Goal: Task Accomplishment & Management: Manage account settings

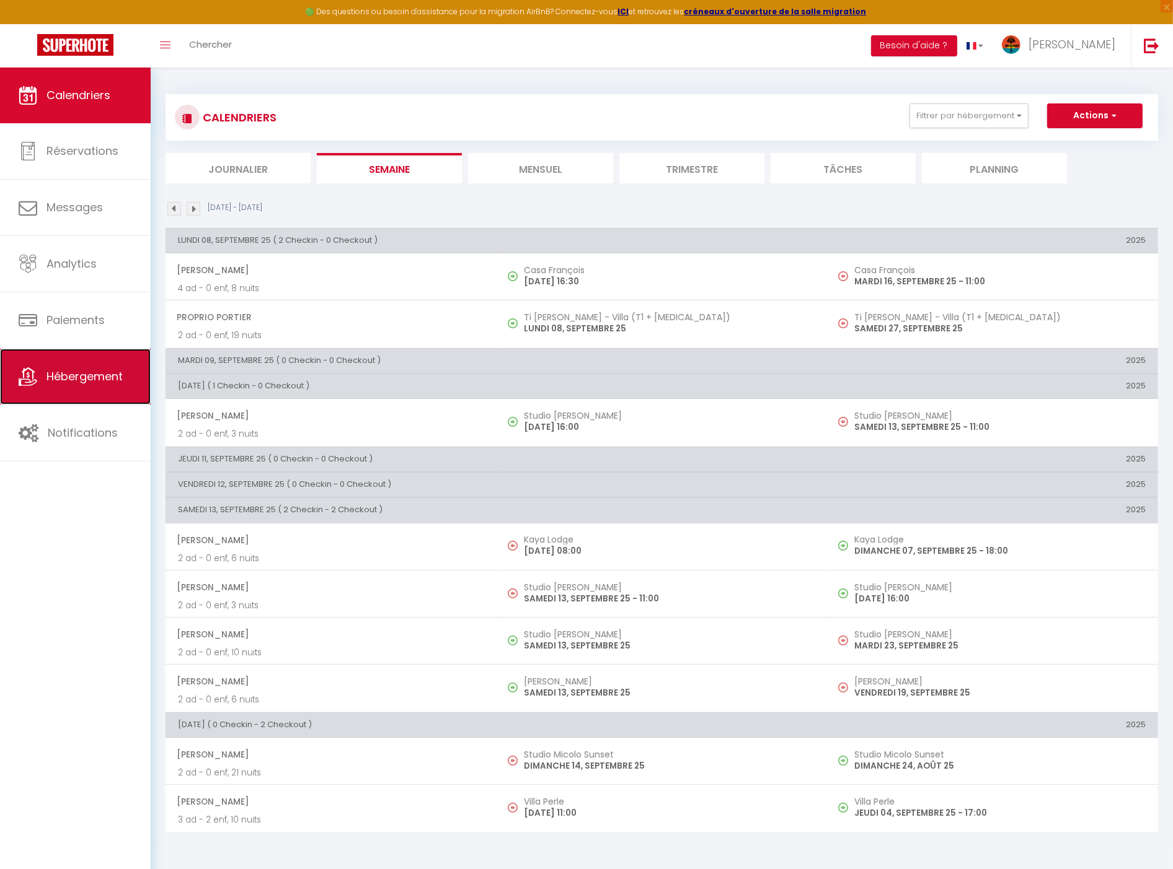
click at [112, 367] on link "Hébergement" at bounding box center [75, 377] width 151 height 56
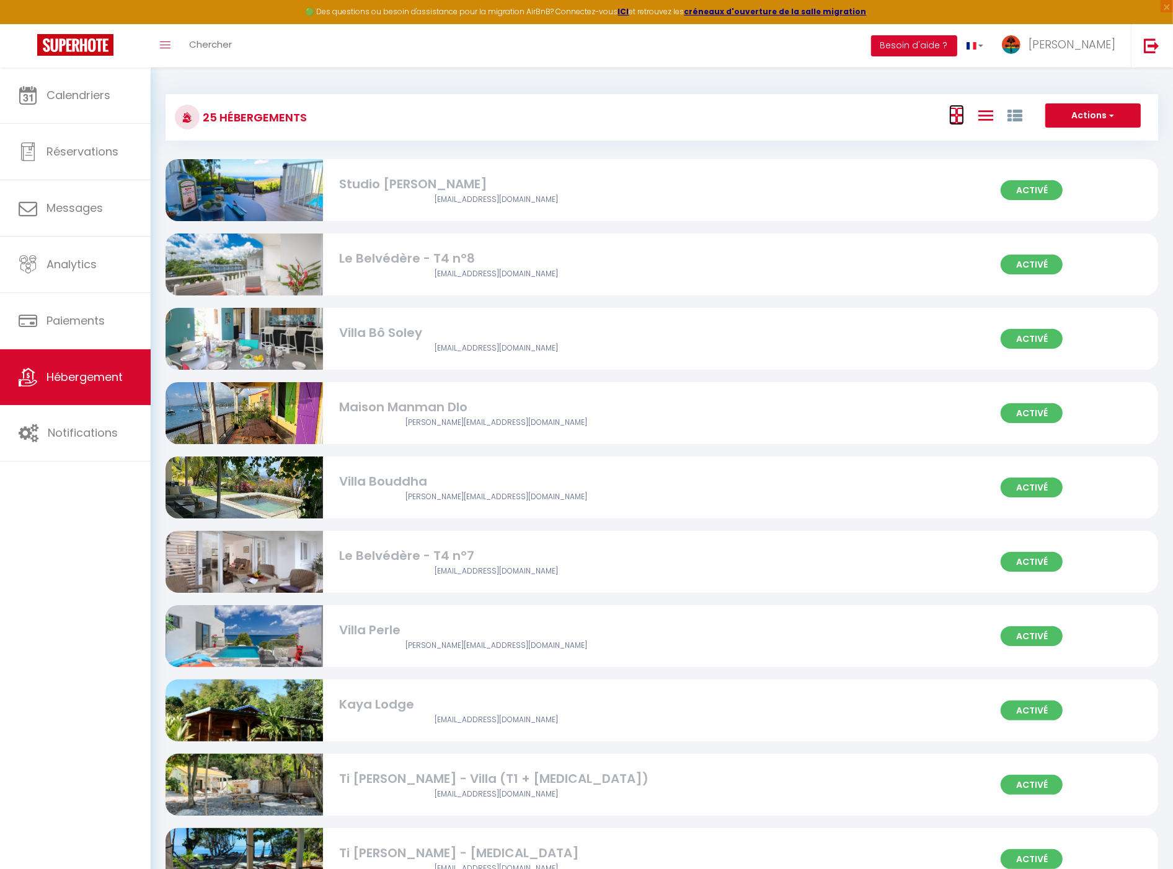
click at [953, 121] on icon at bounding box center [956, 115] width 15 height 15
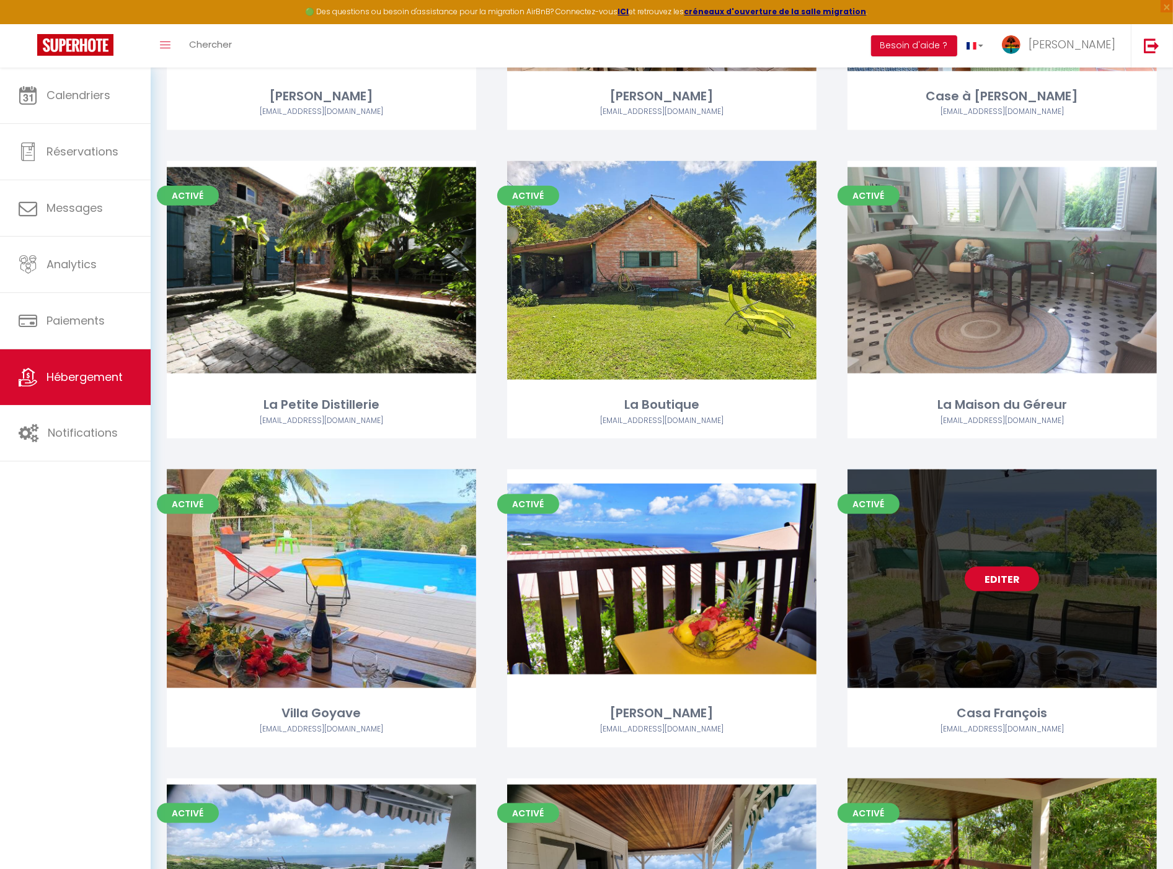
scroll to position [1583, 0]
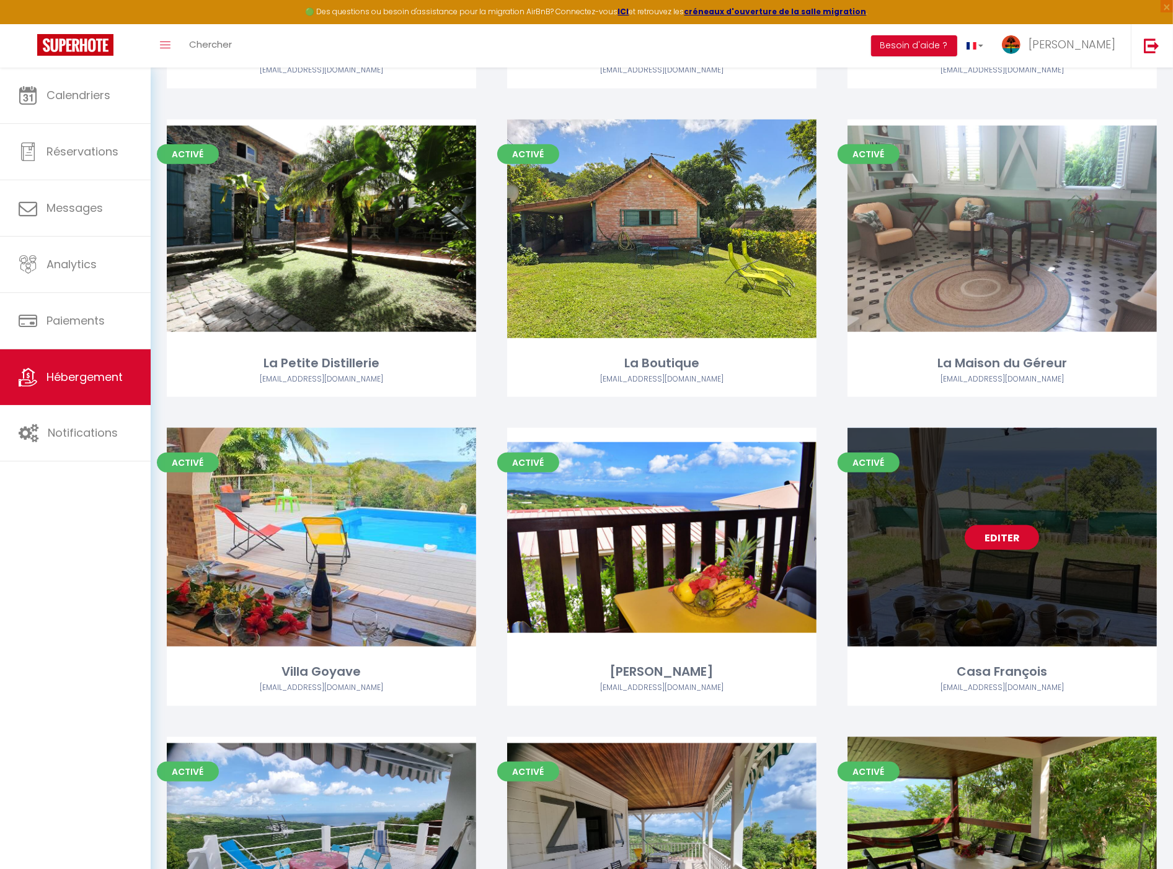
click at [1019, 542] on link "Editer" at bounding box center [1001, 538] width 74 height 25
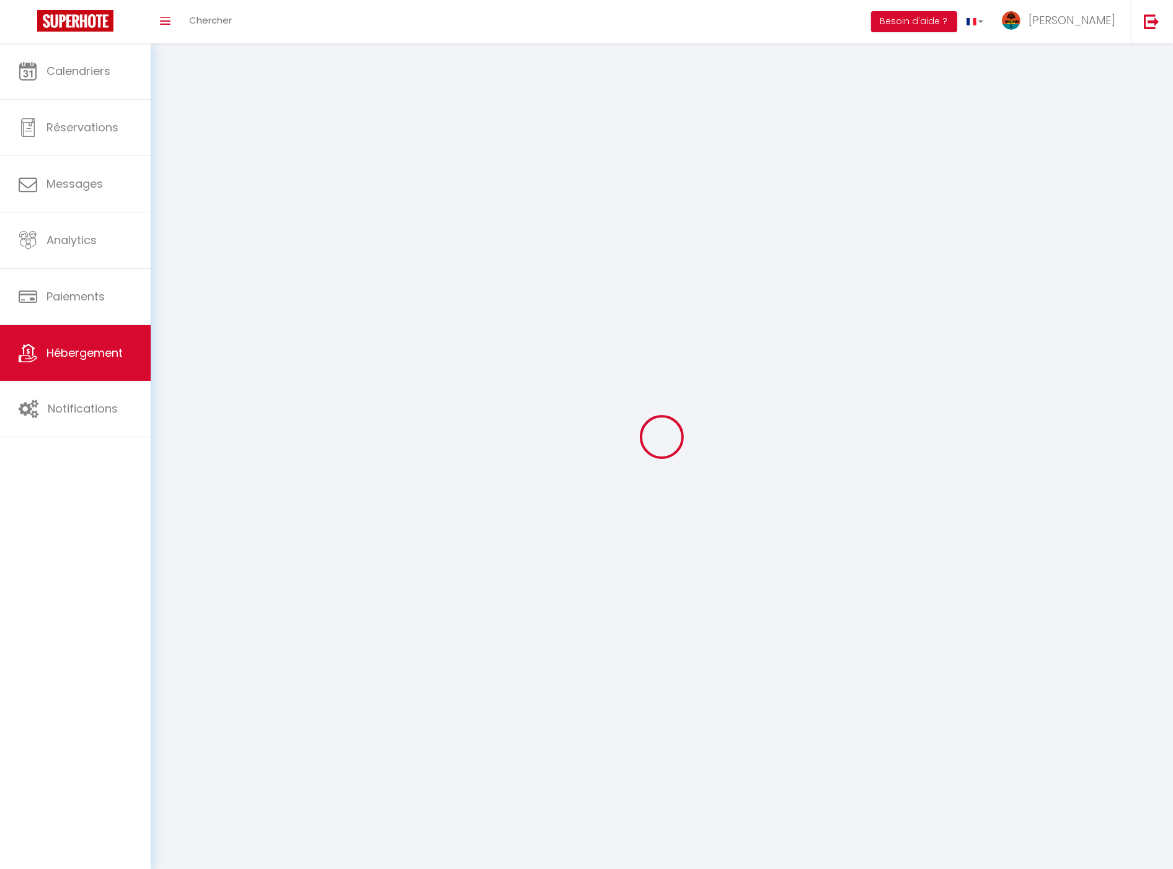
select select "1"
select select
select select "28"
select select
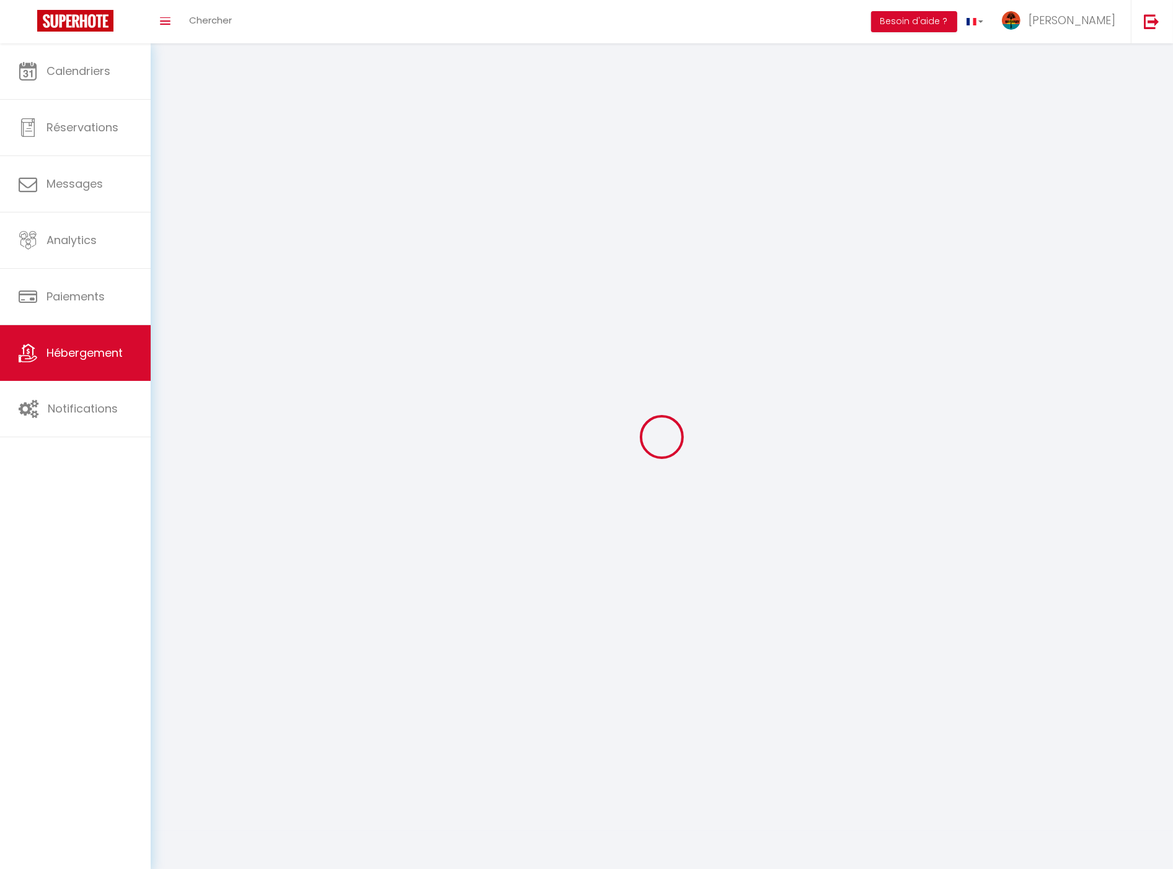
select select
checkbox input "false"
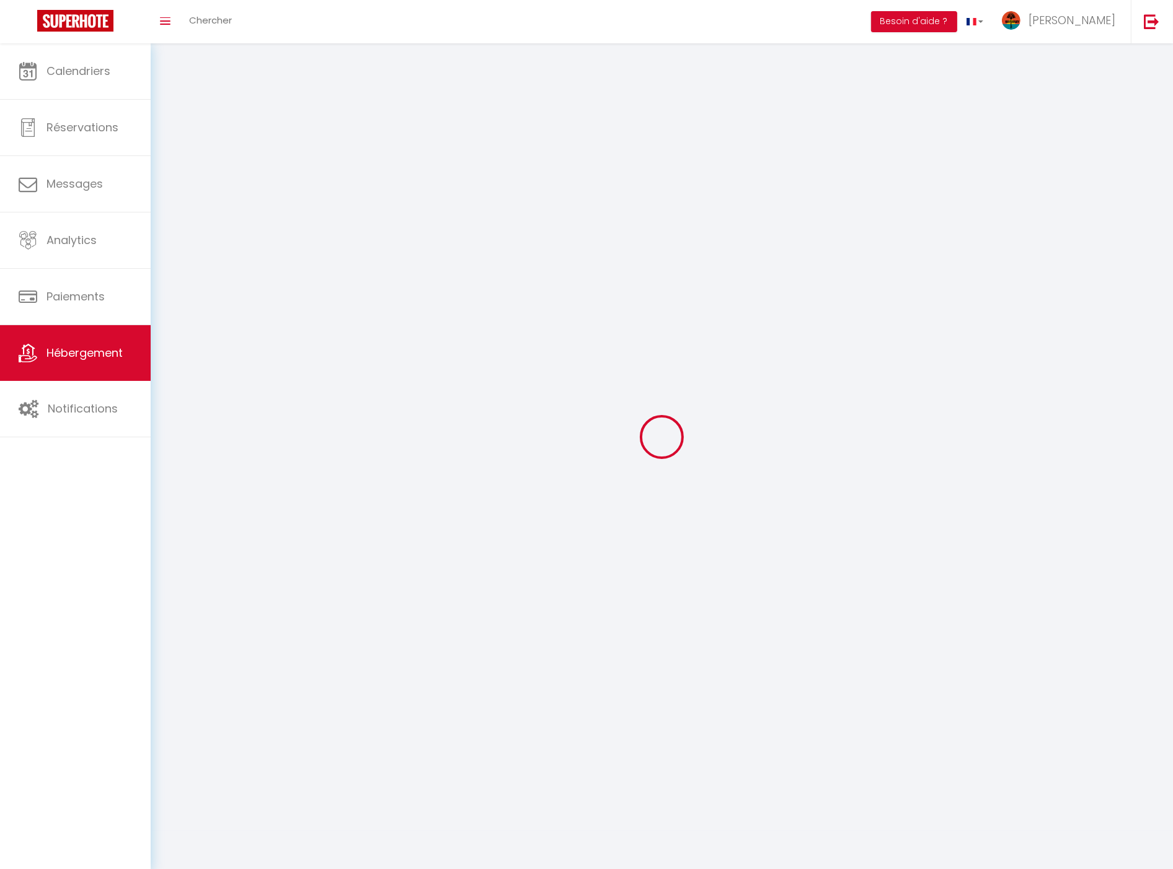
checkbox input "false"
select select
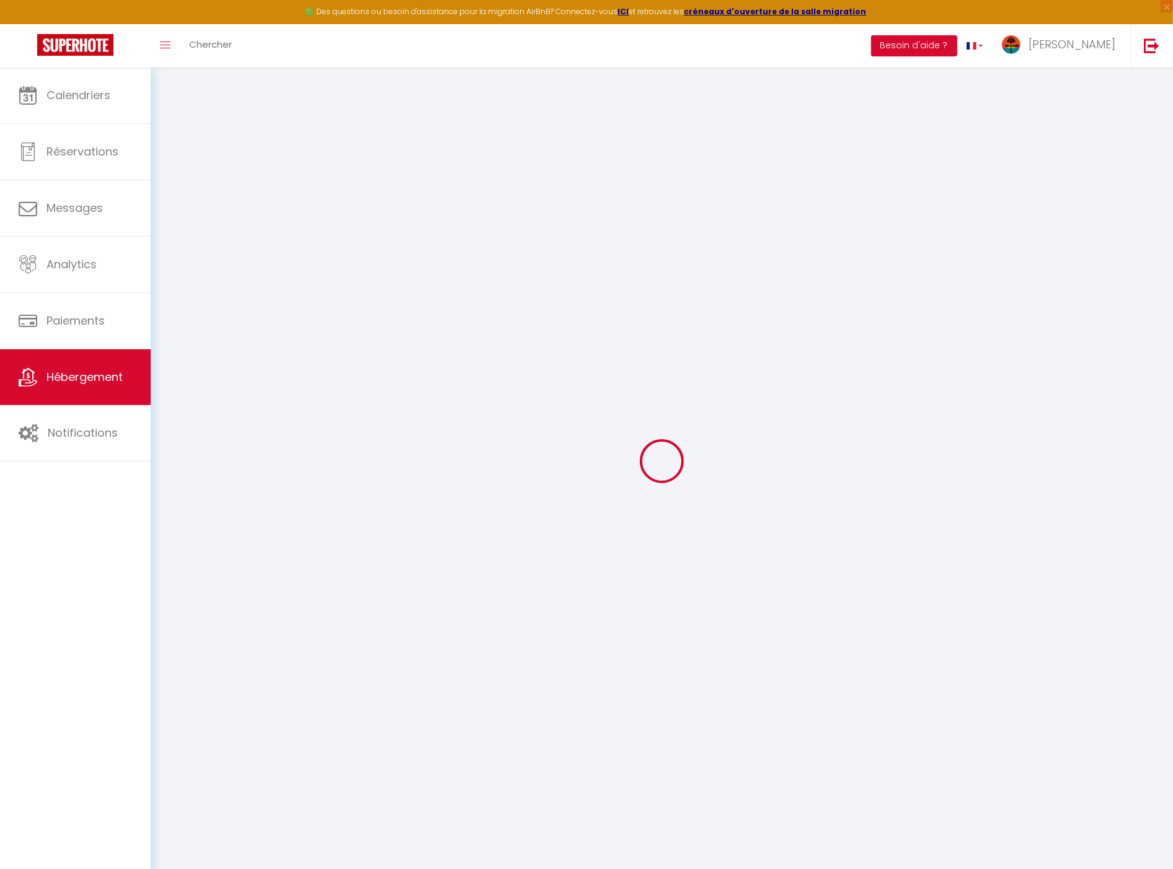
select select
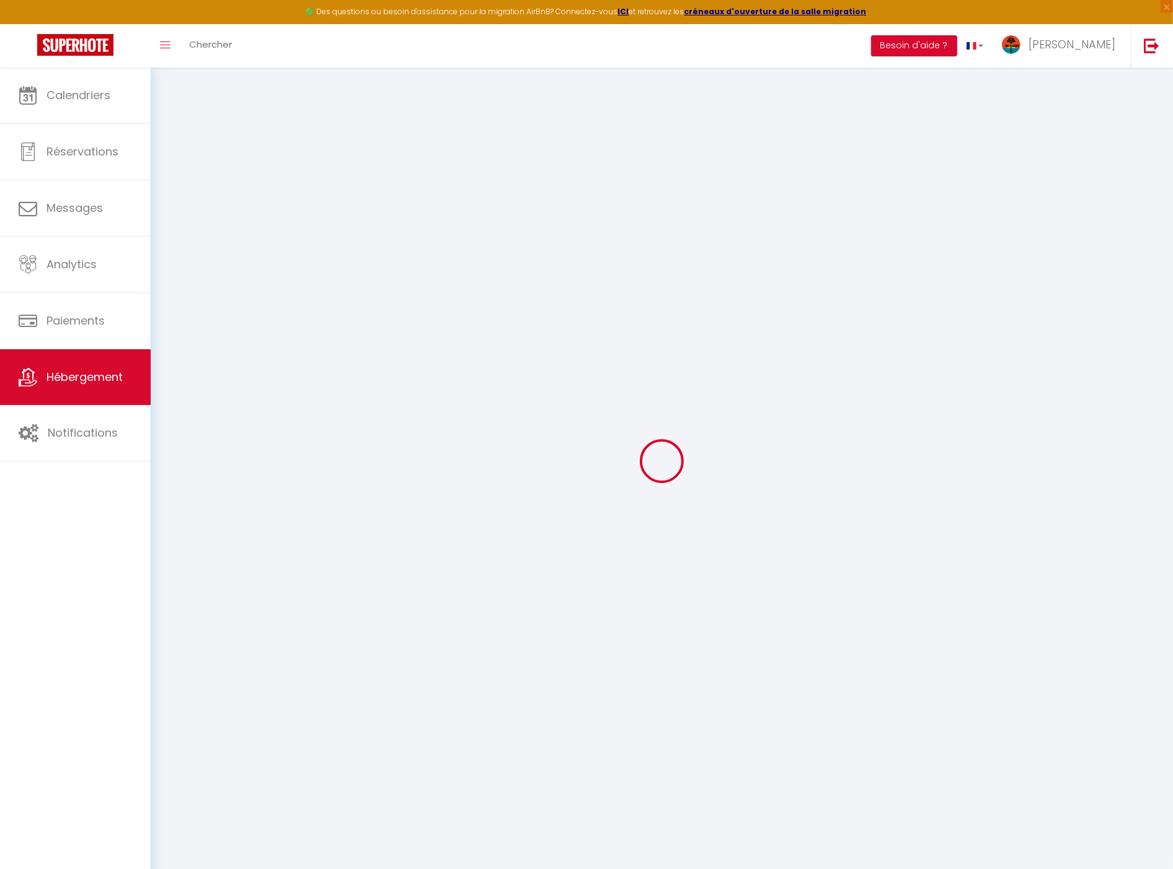
select select
checkbox input "false"
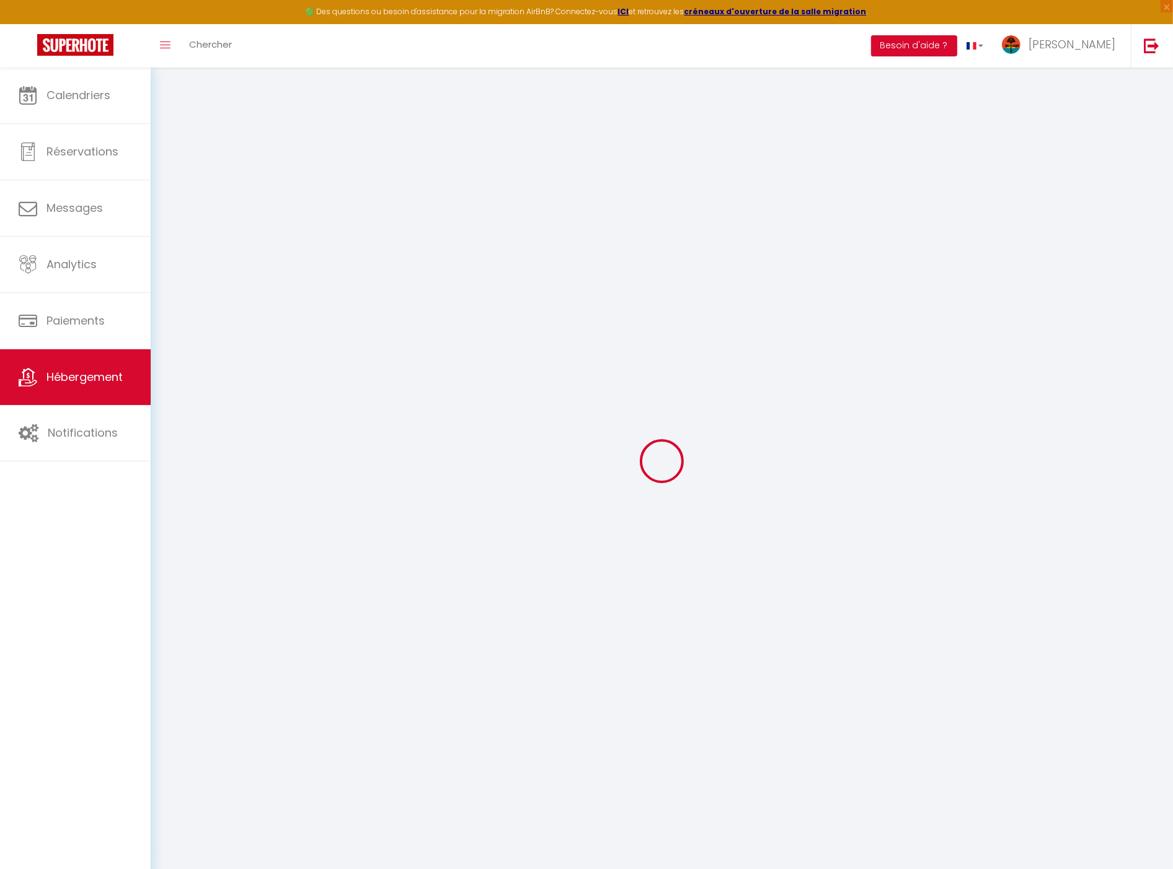
select select
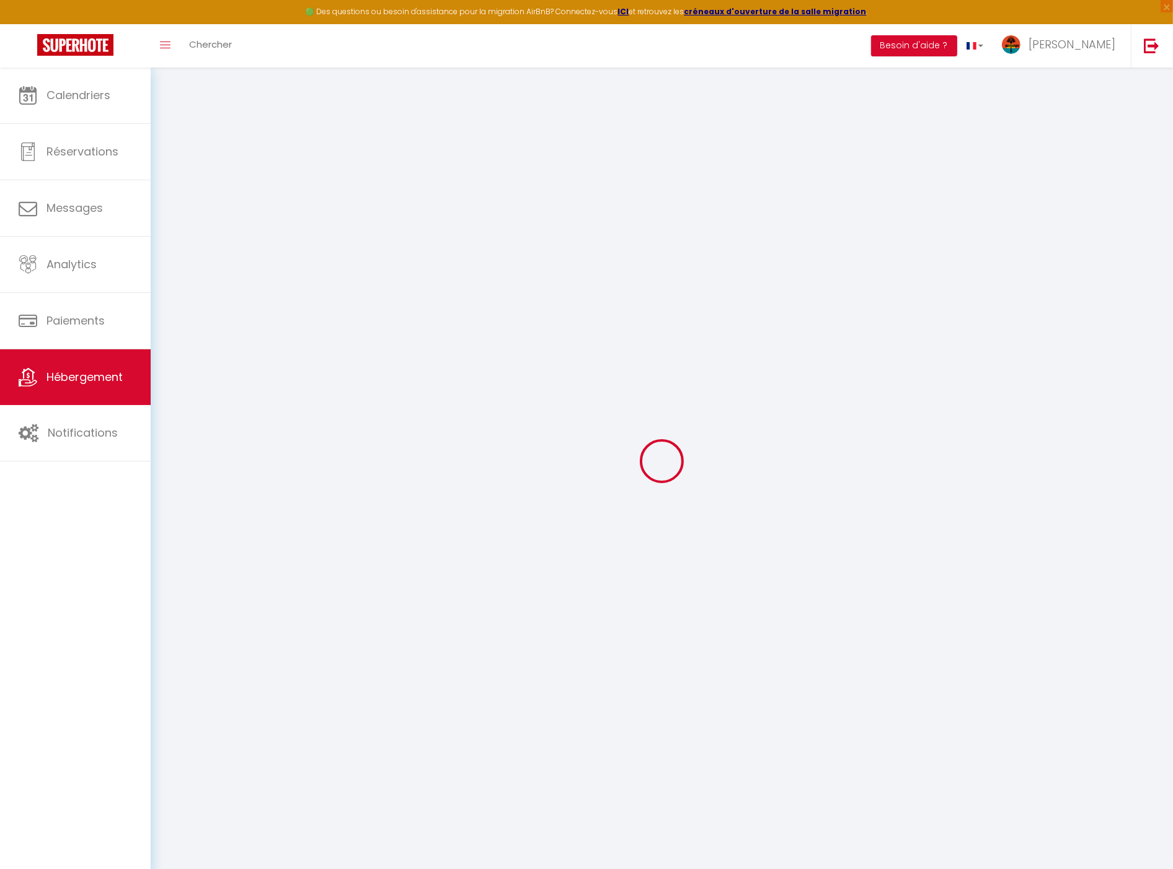
select select
checkbox input "false"
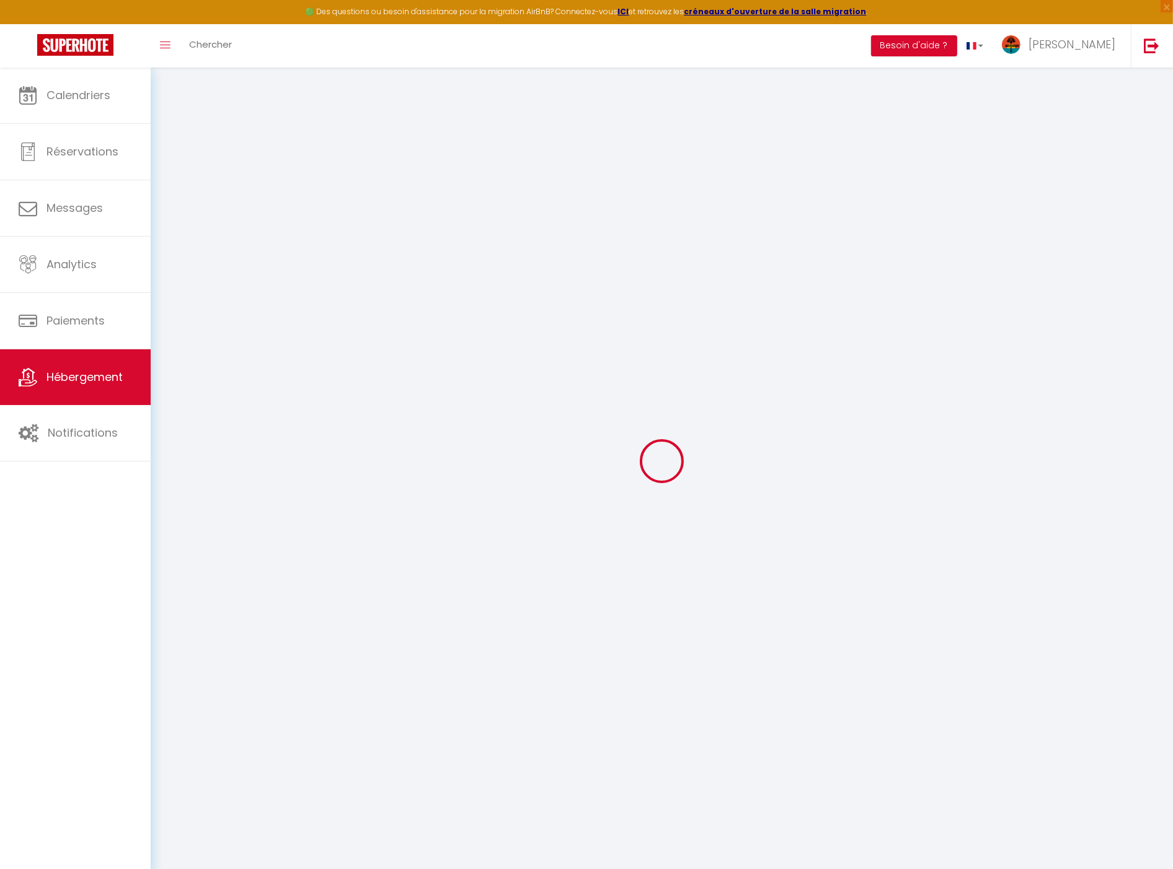
checkbox input "false"
select select
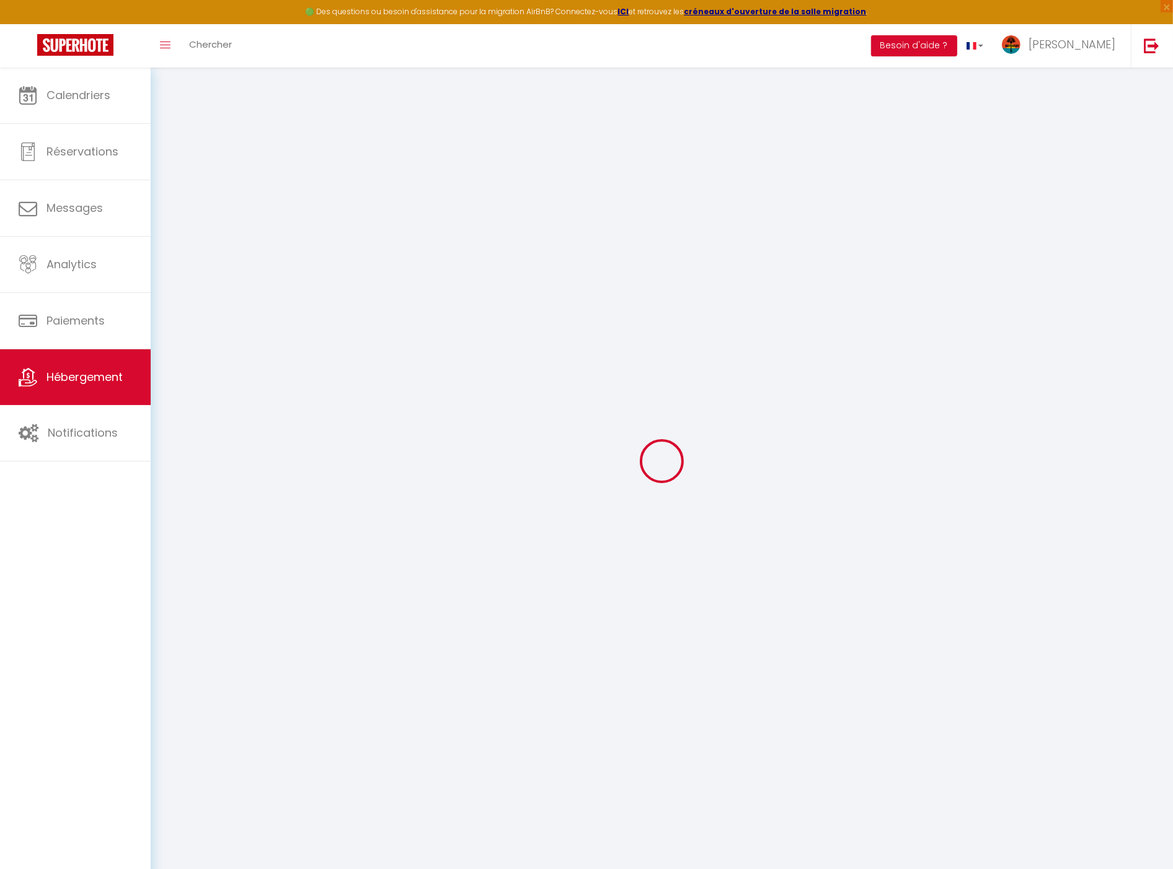
select select
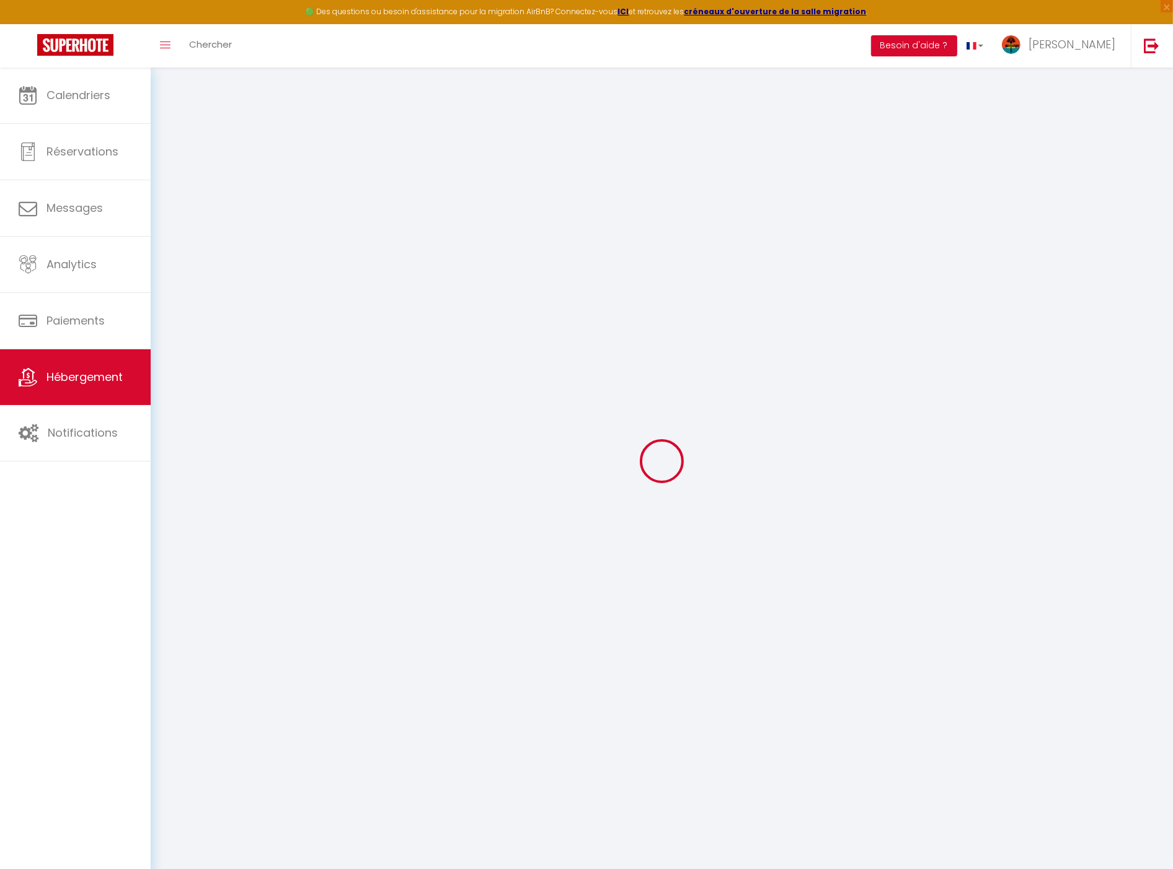
checkbox input "false"
select select
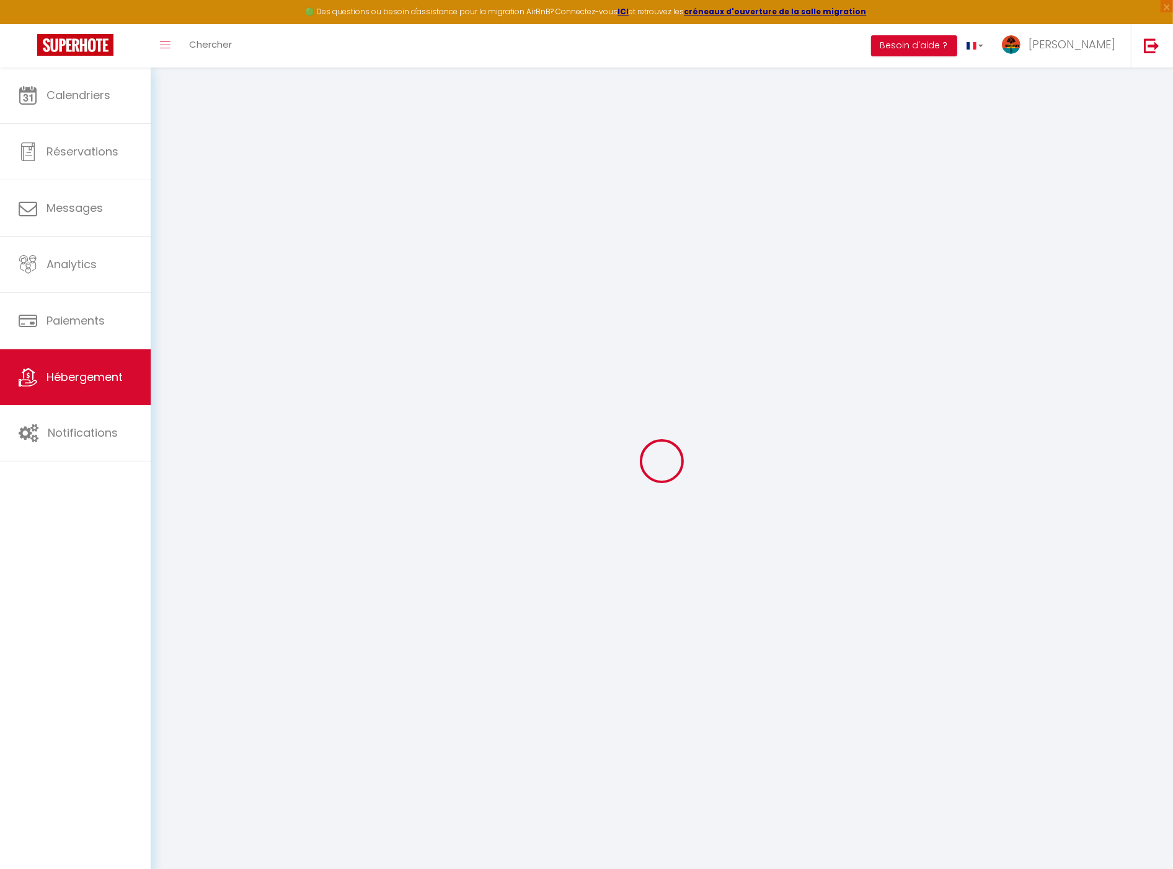
select select
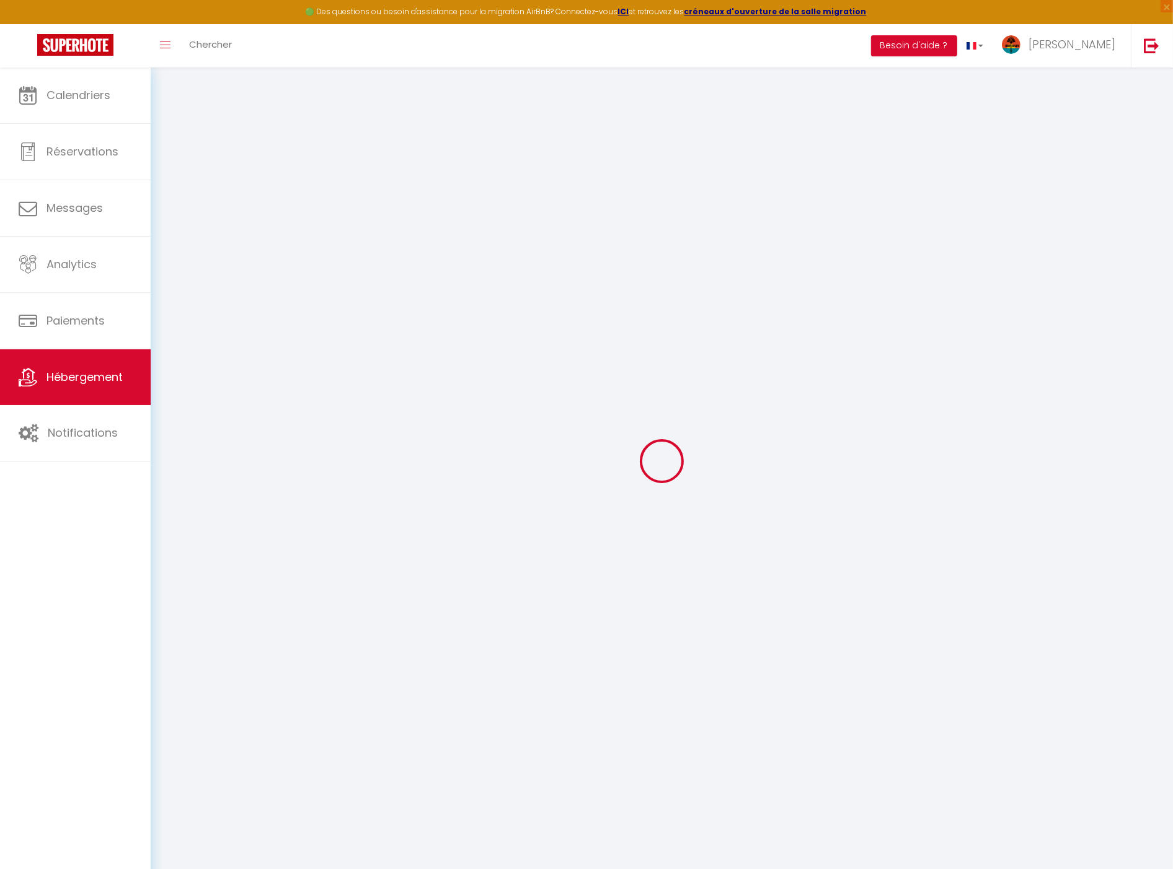
select select
checkbox input "false"
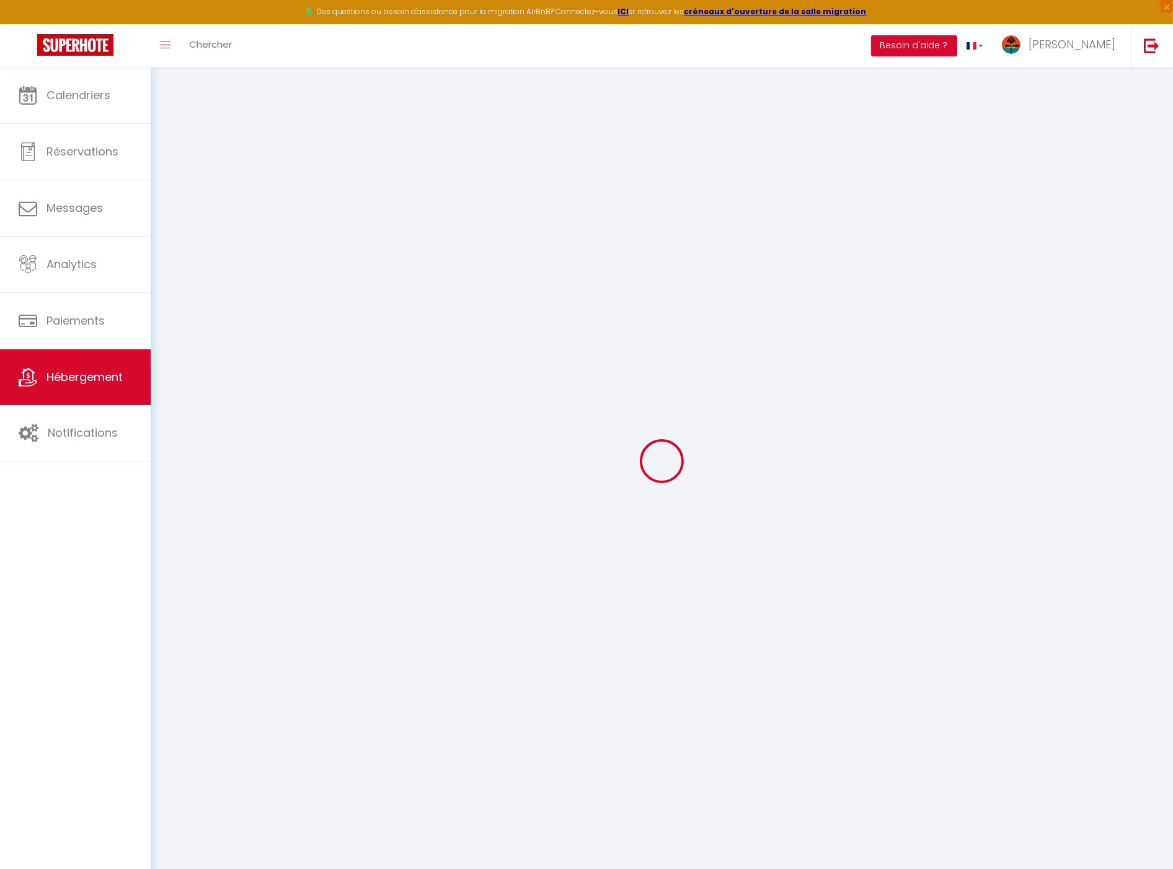
checkbox input "false"
select select
type input "Casa François"
type input "[PERSON_NAME]"
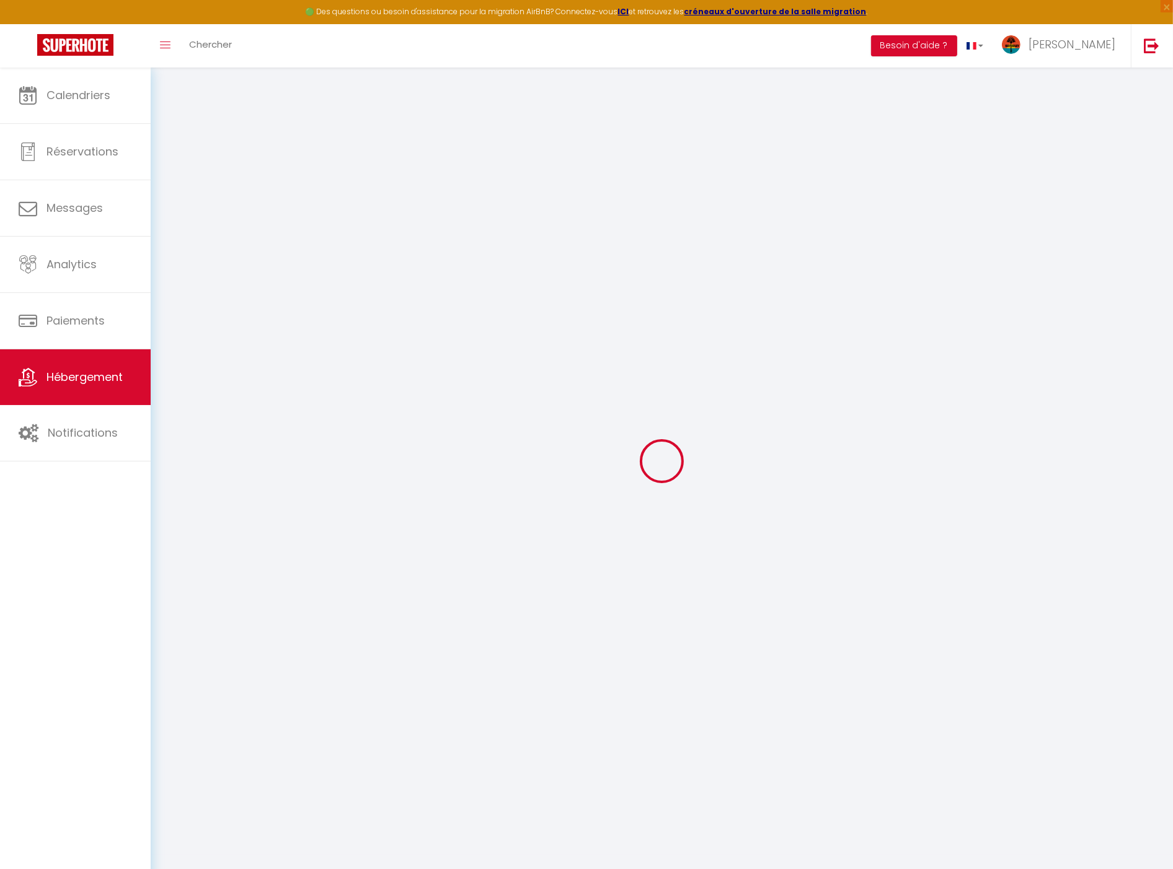
type input "Rollot"
type input "[STREET_ADDRESS][PERSON_NAME]"
type input "94130"
type input "Nogent sur [GEOGRAPHIC_DATA]"
select select "houses"
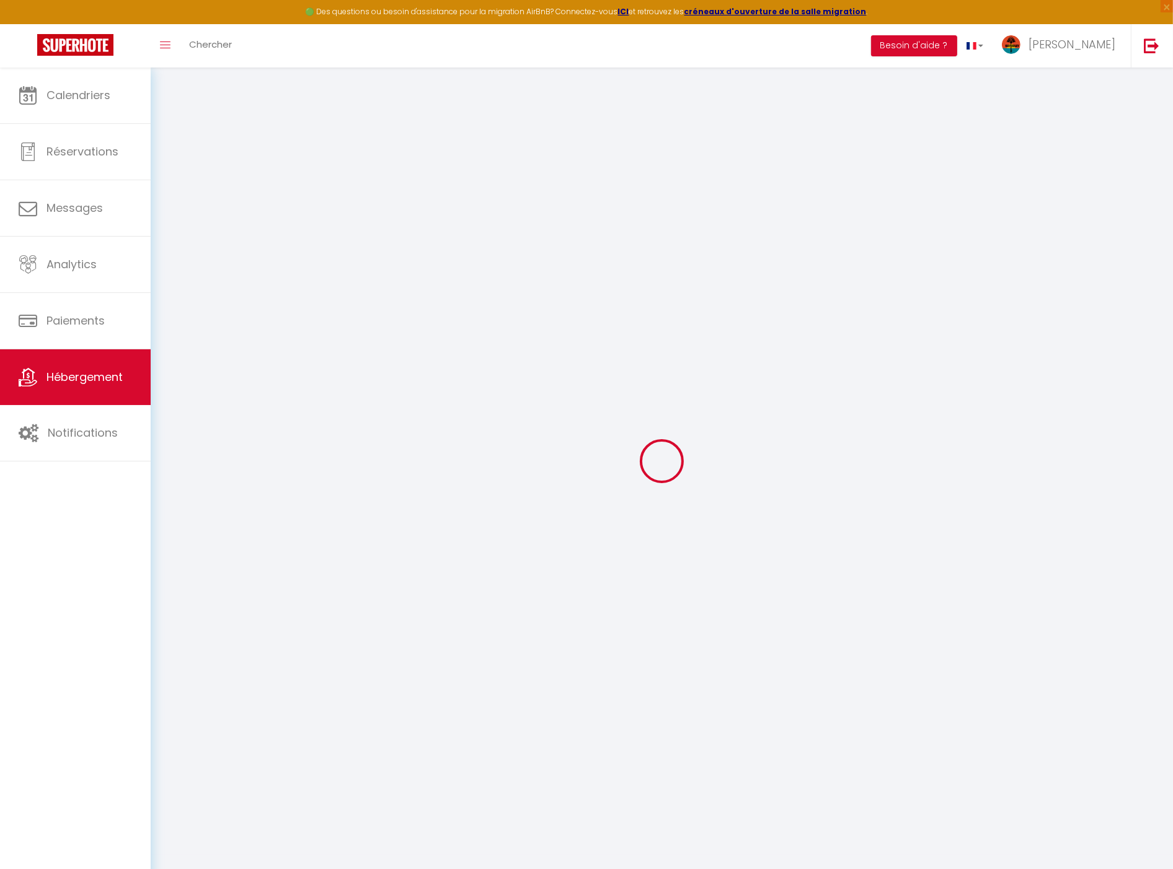
select select "2"
type input "85"
select select
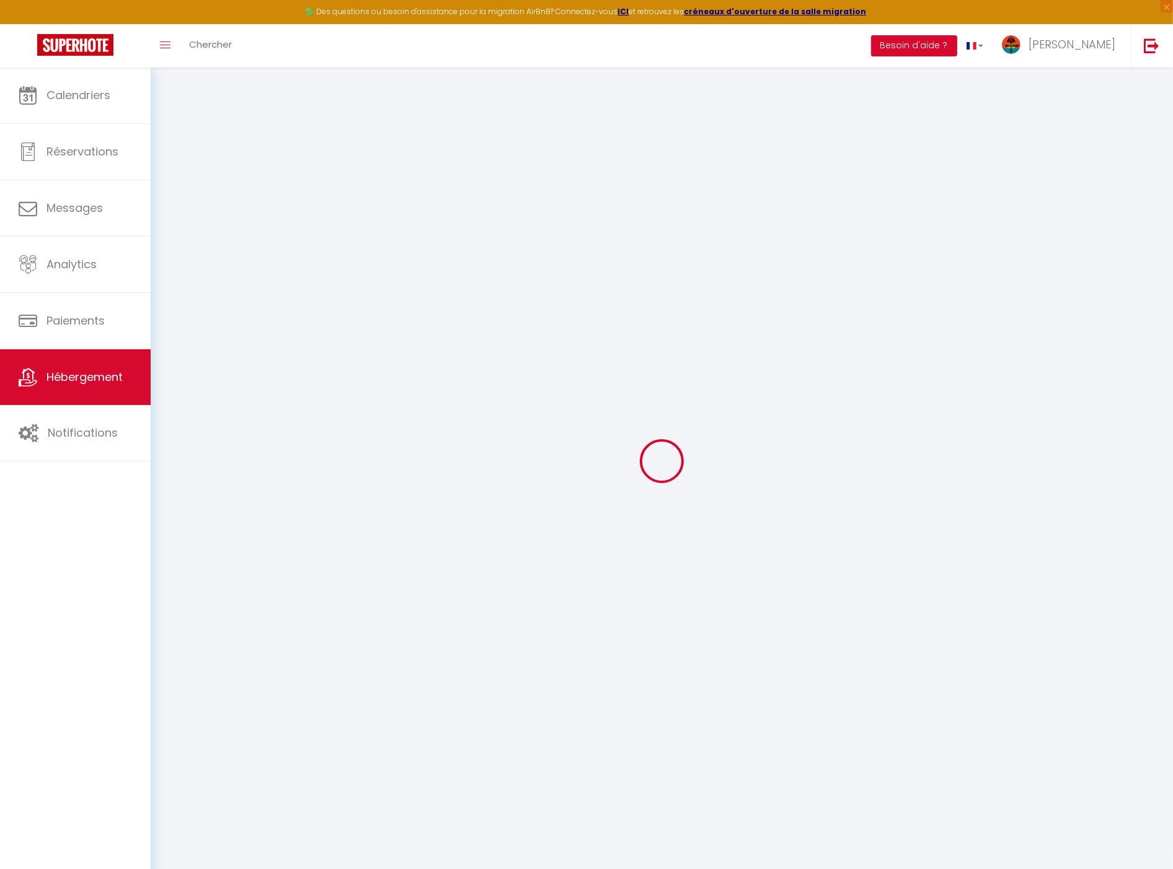
select select
type input "Le Carbet, [STREET_ADDRESS]"
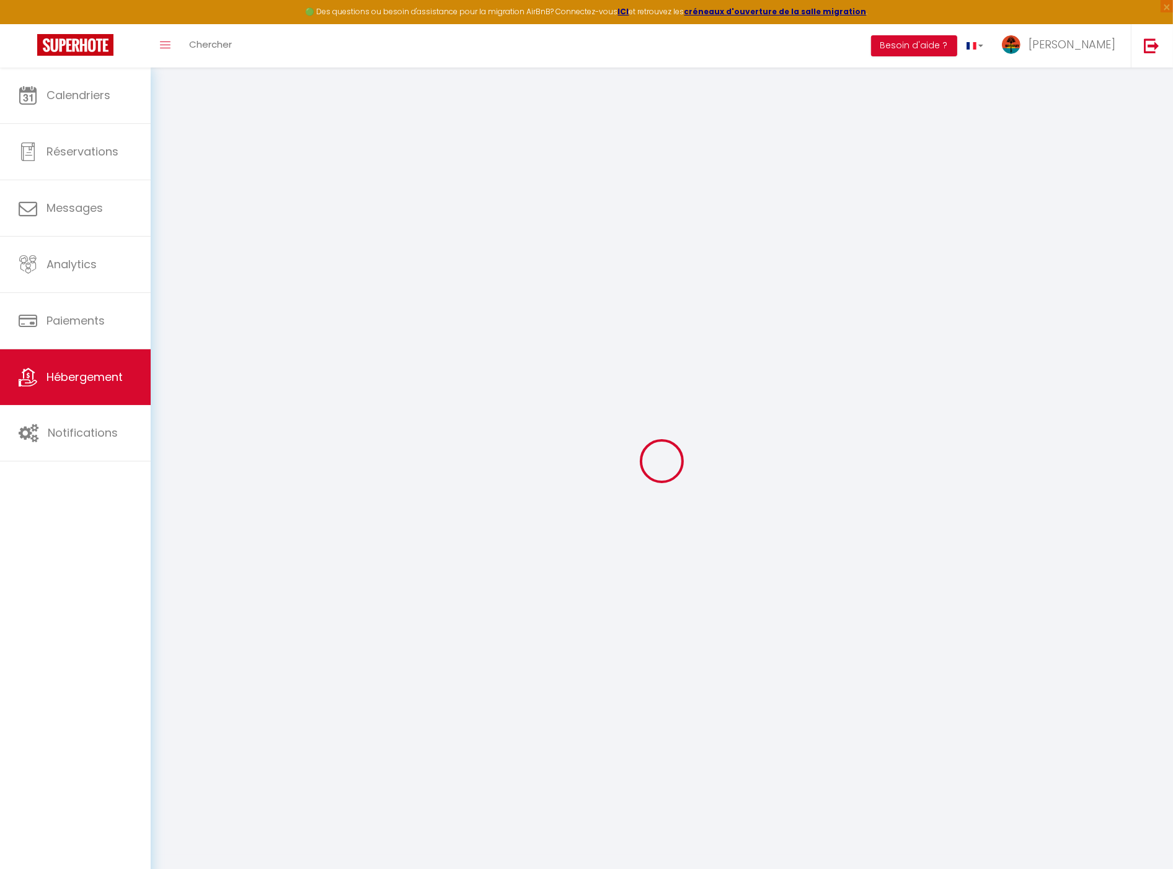
type input "97221"
type input "Le Carbet"
select select "136"
type input "[EMAIL_ADDRESS][DOMAIN_NAME]"
select select
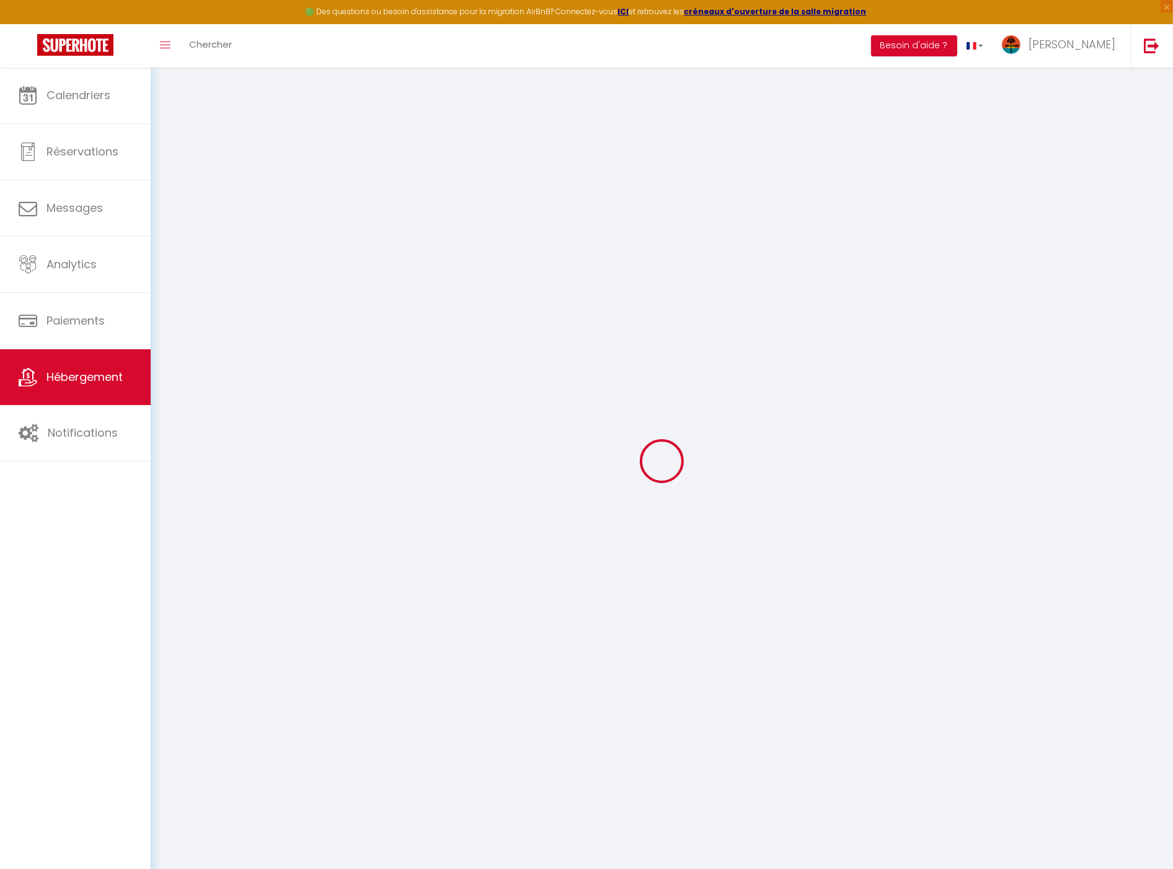
checkbox input "false"
type input "23"
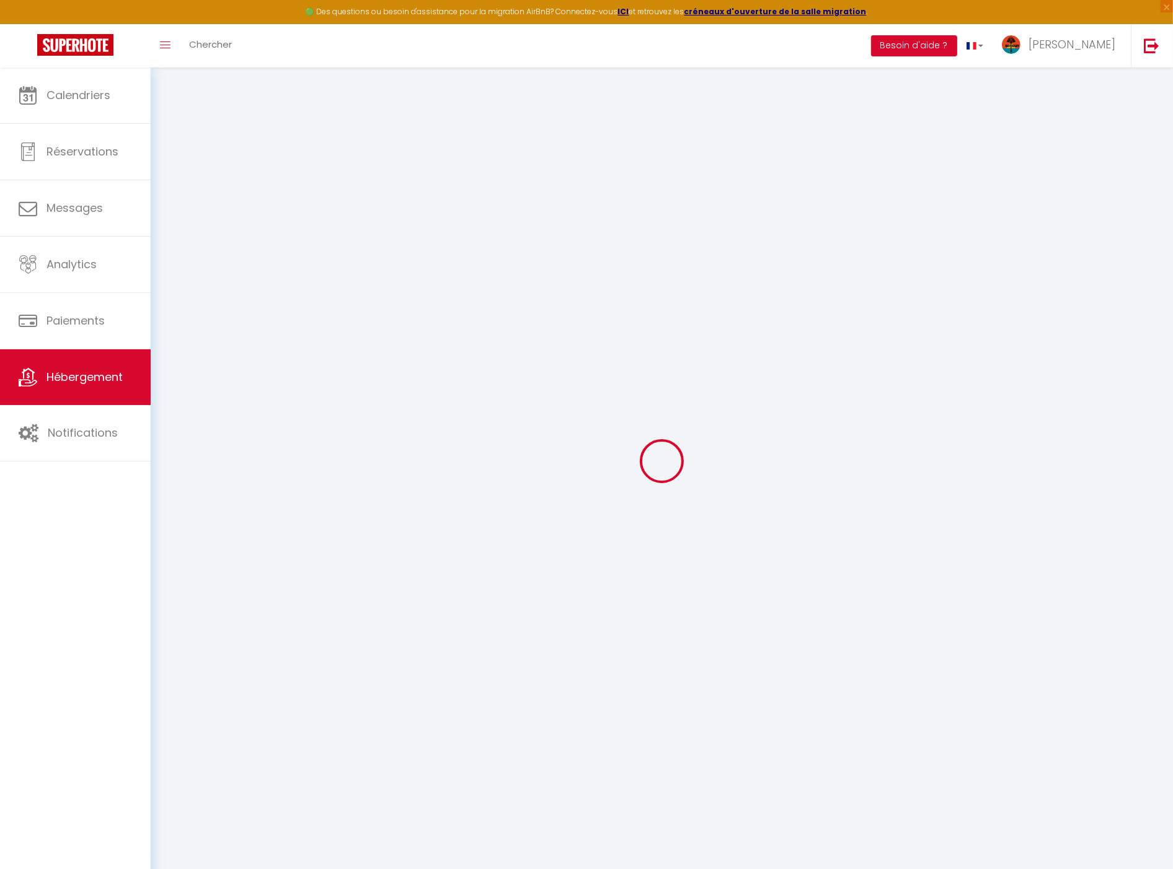
type input "60"
type input "0"
select select "33756"
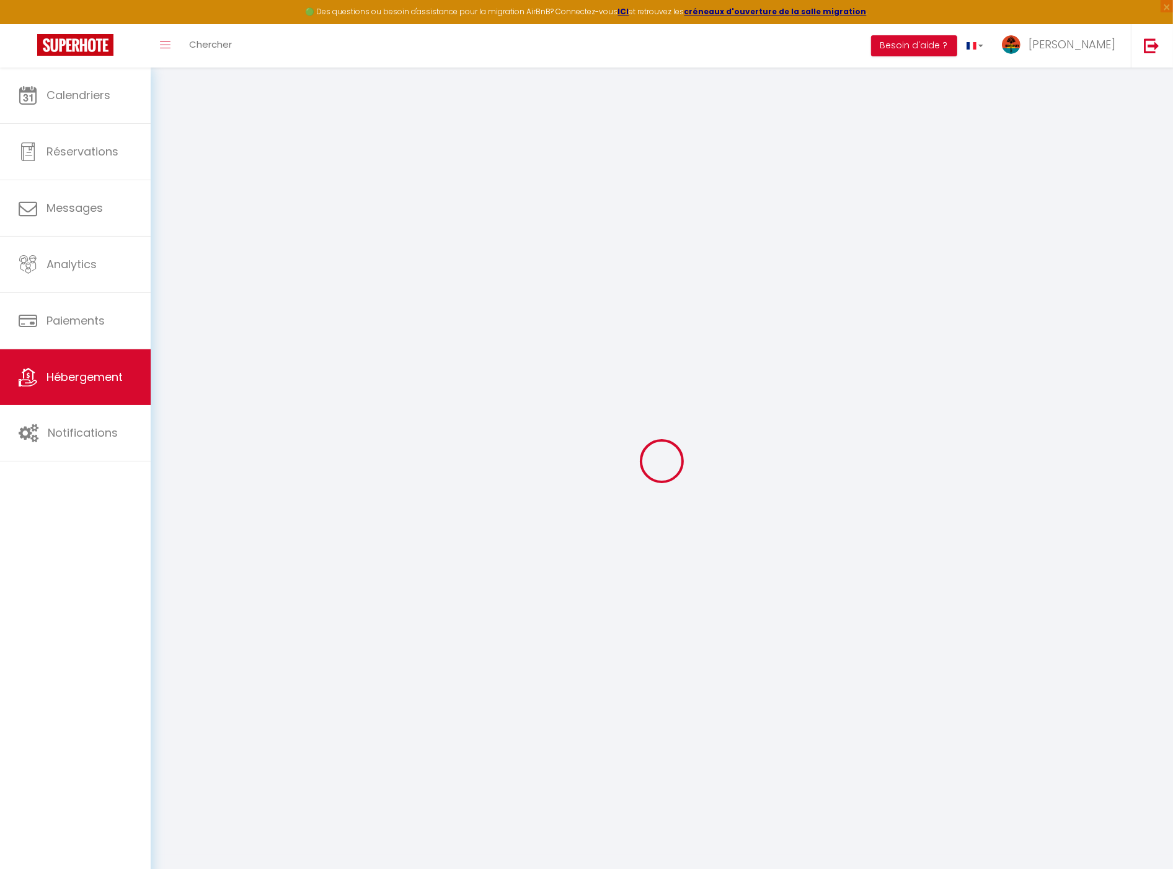
select select
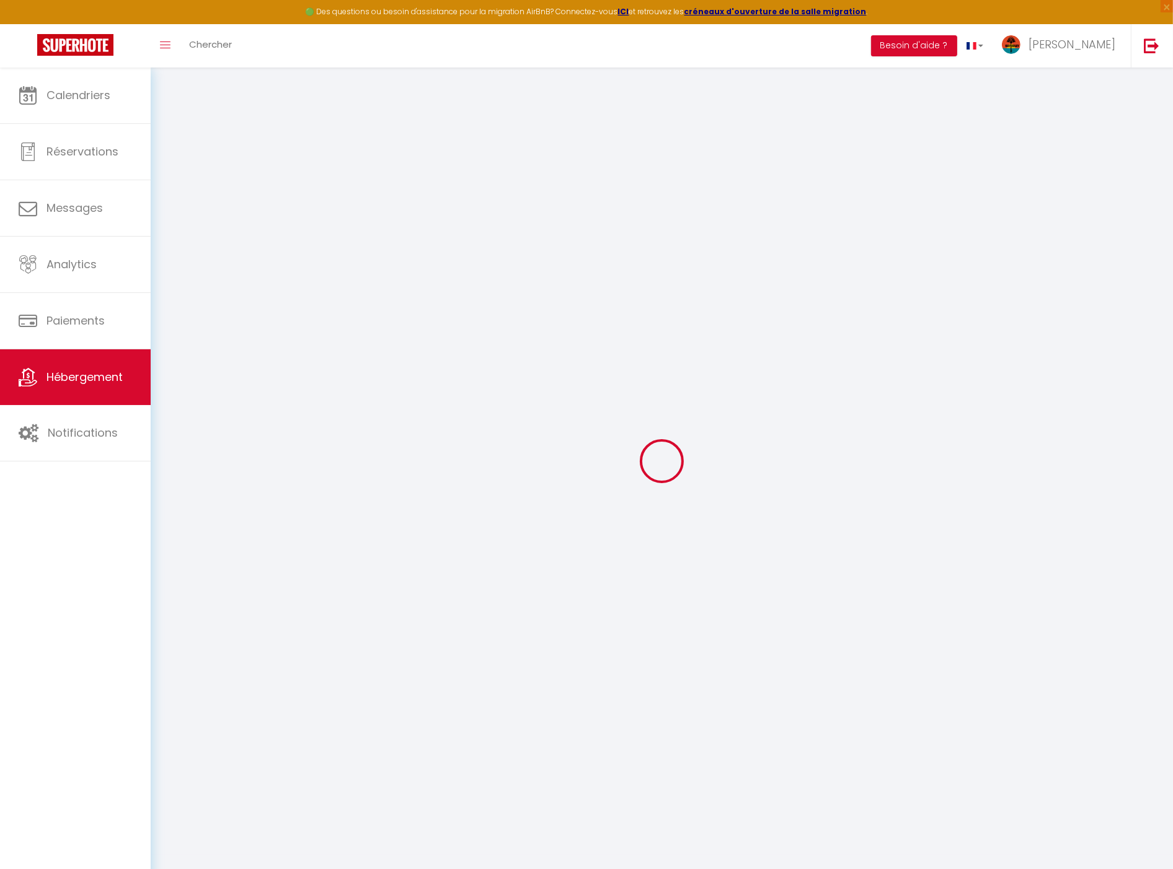
select select
checkbox input "false"
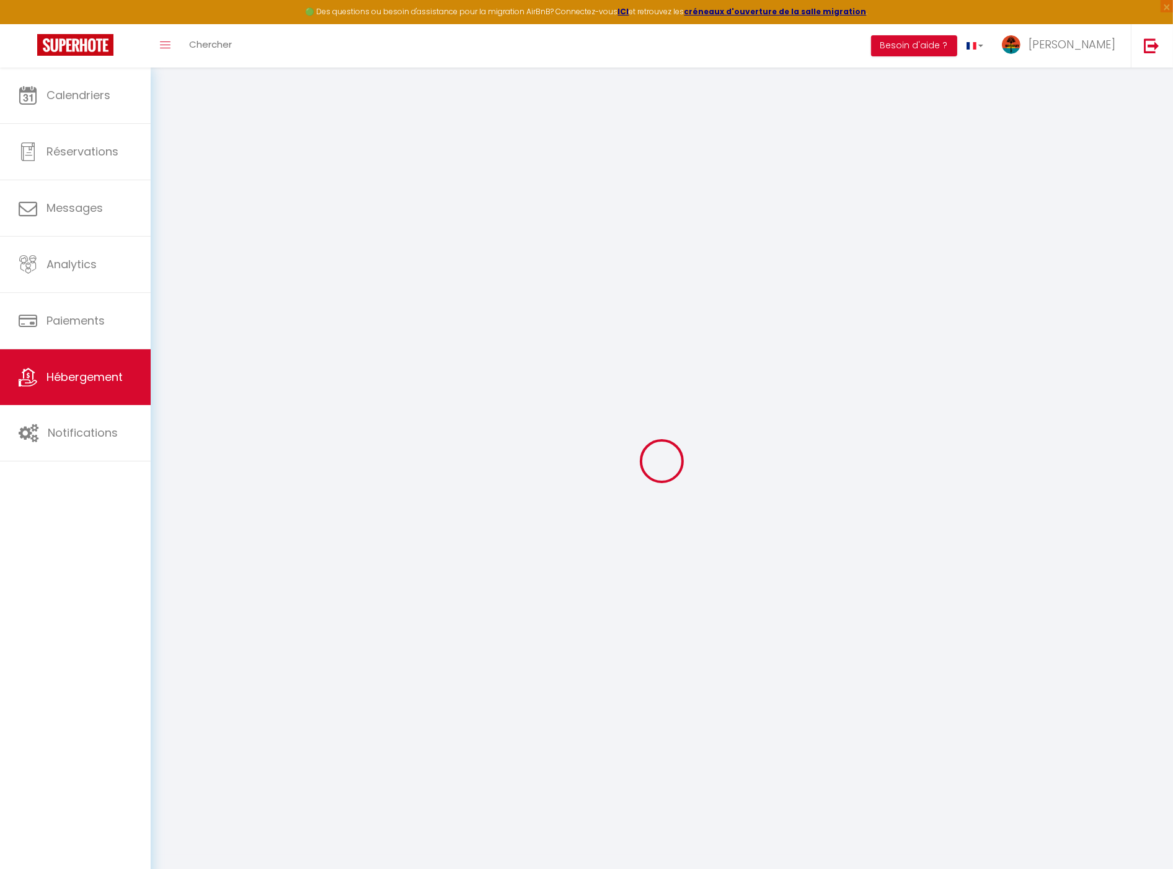
checkbox input "false"
select select
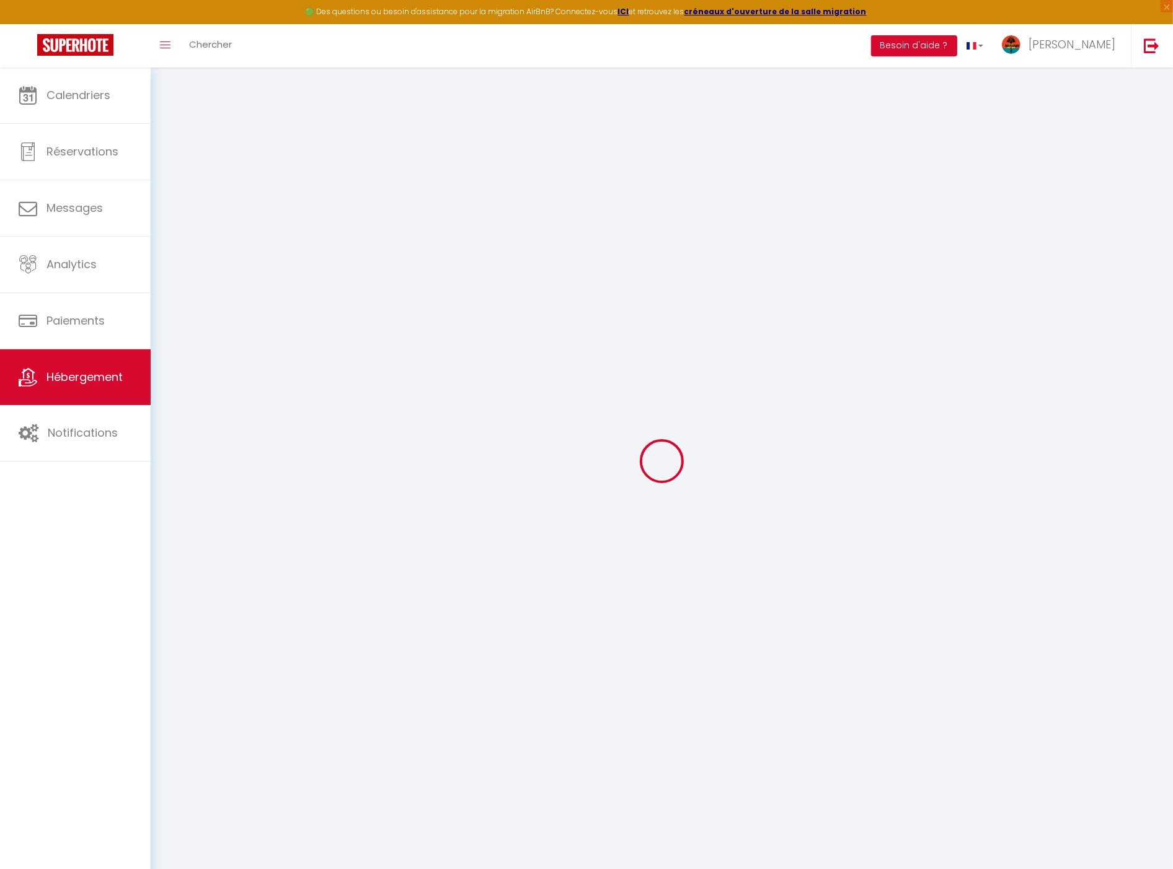
select select
checkbox input "false"
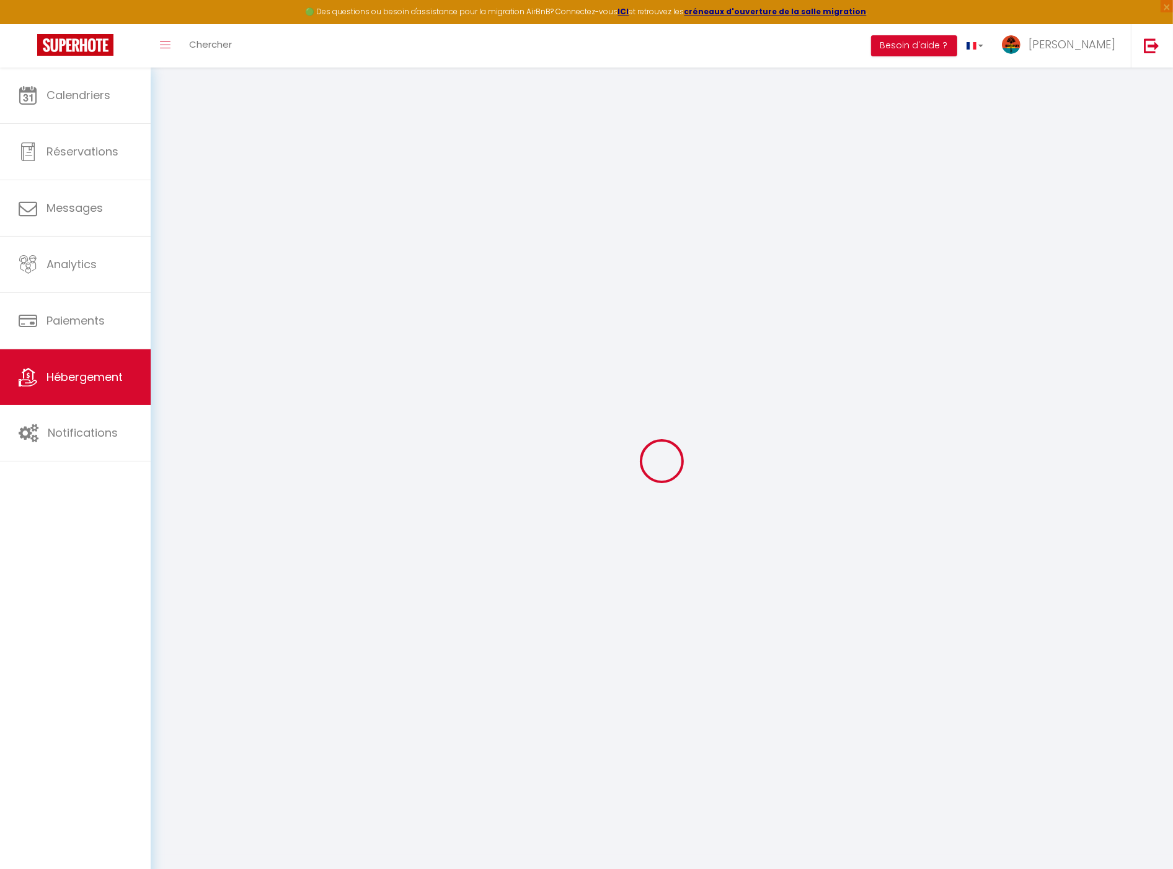
checkbox input "false"
select select
checkbox input "false"
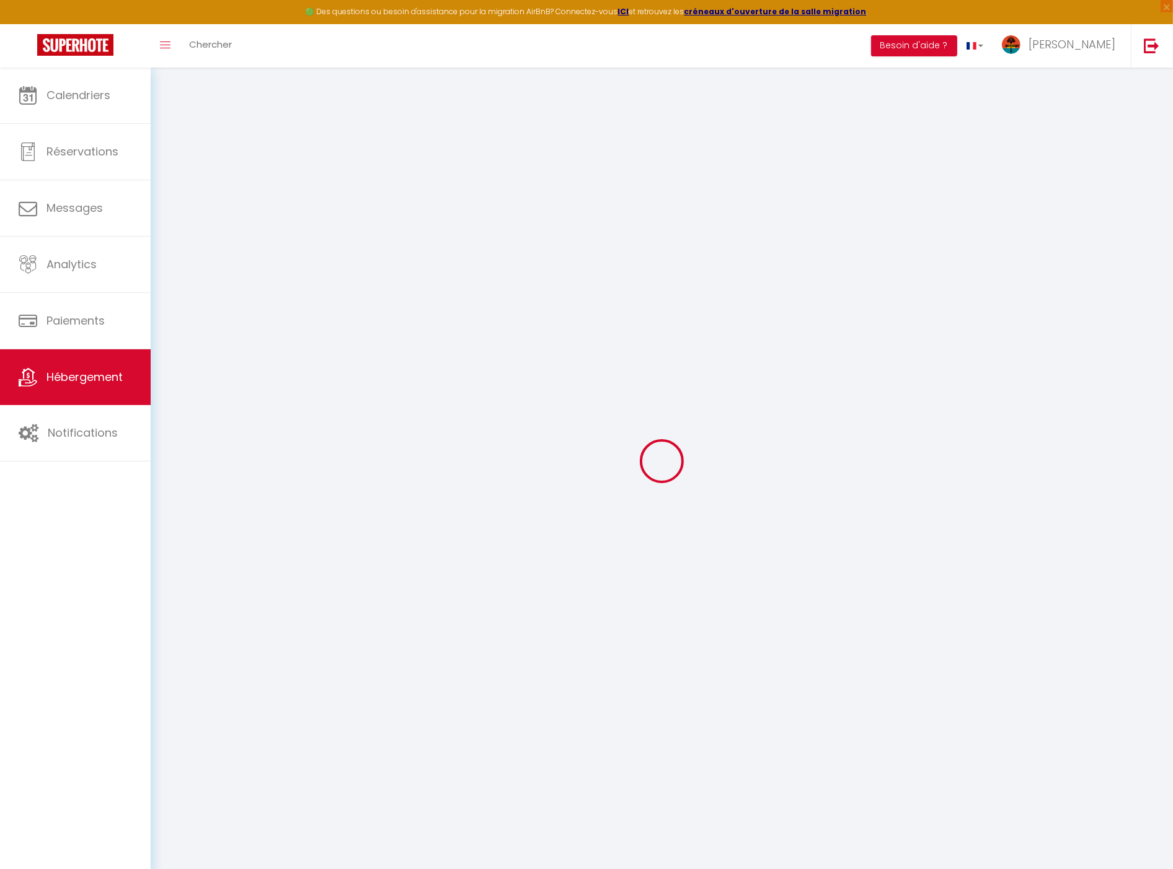
checkbox input "false"
select select "16:00"
select select
select select "11:00"
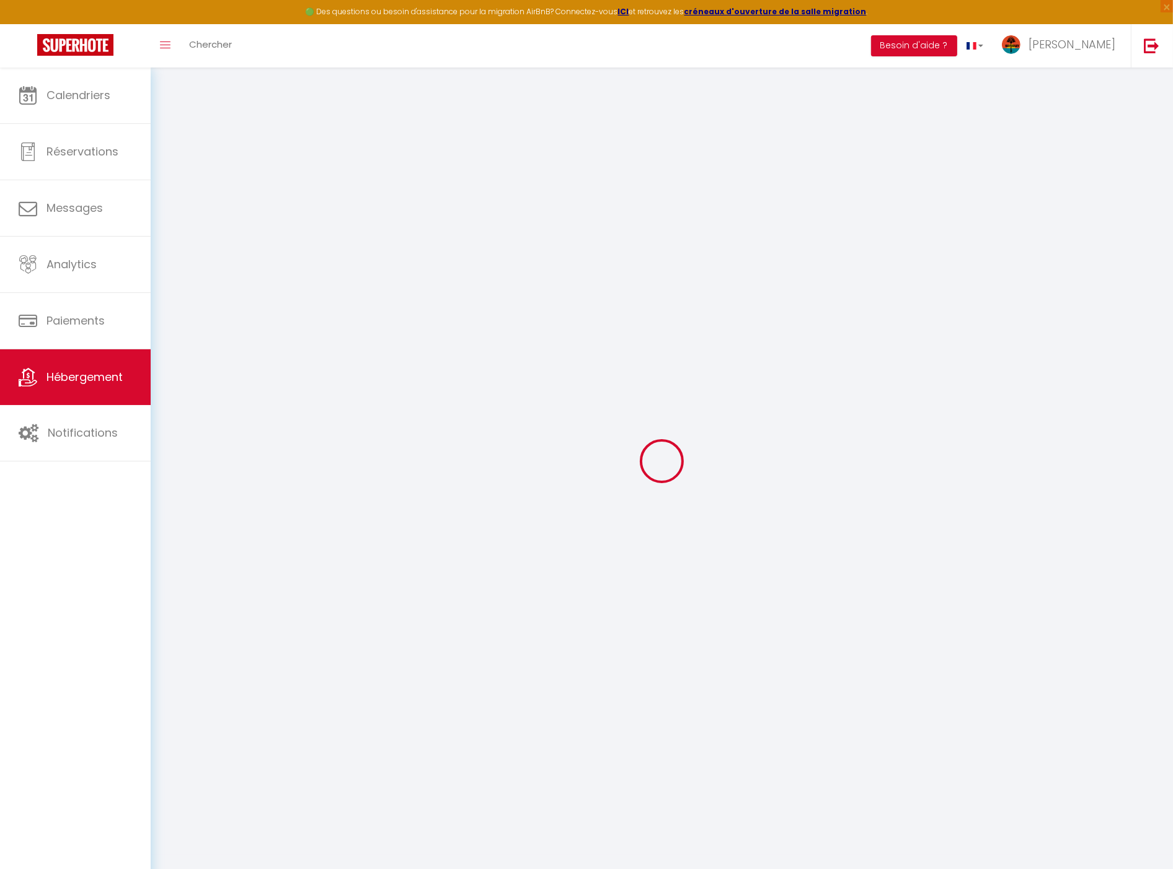
select select "30"
select select "120"
select select "11:00"
select select
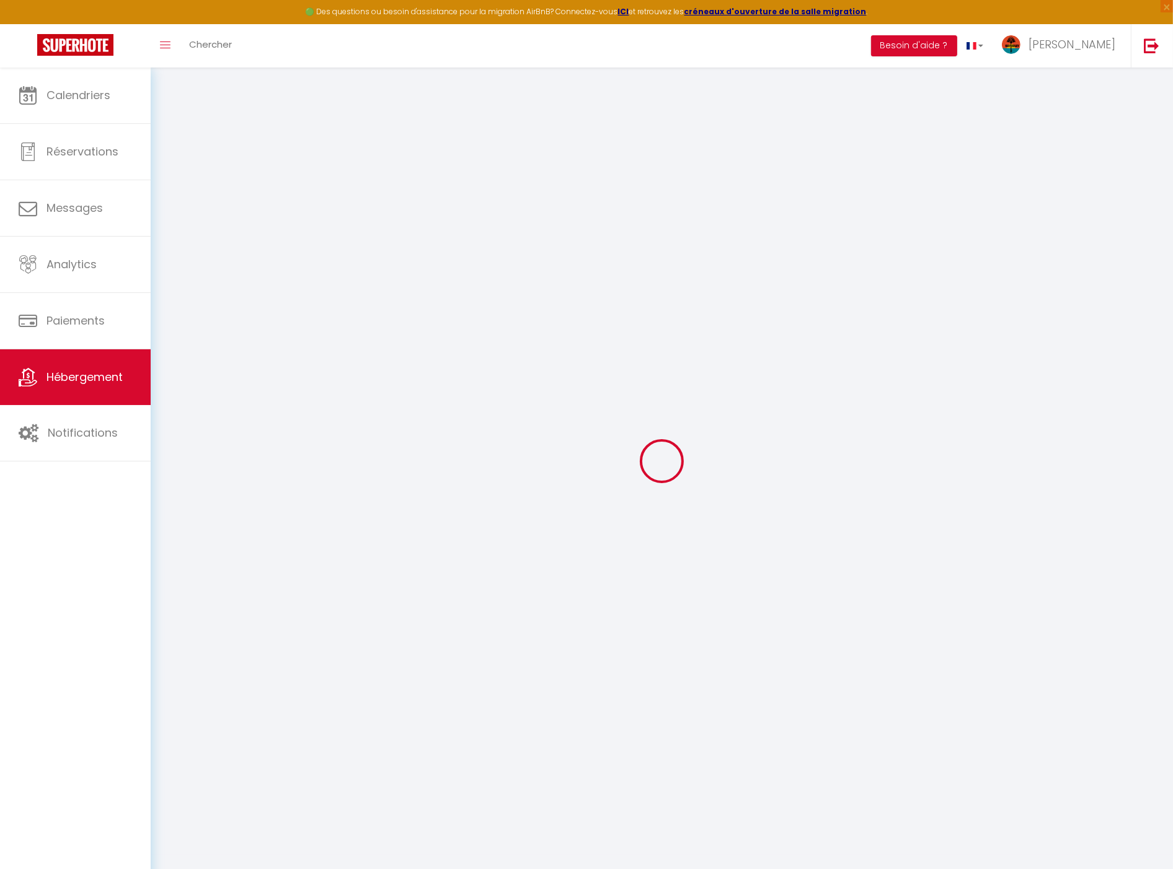
checkbox input "false"
select select
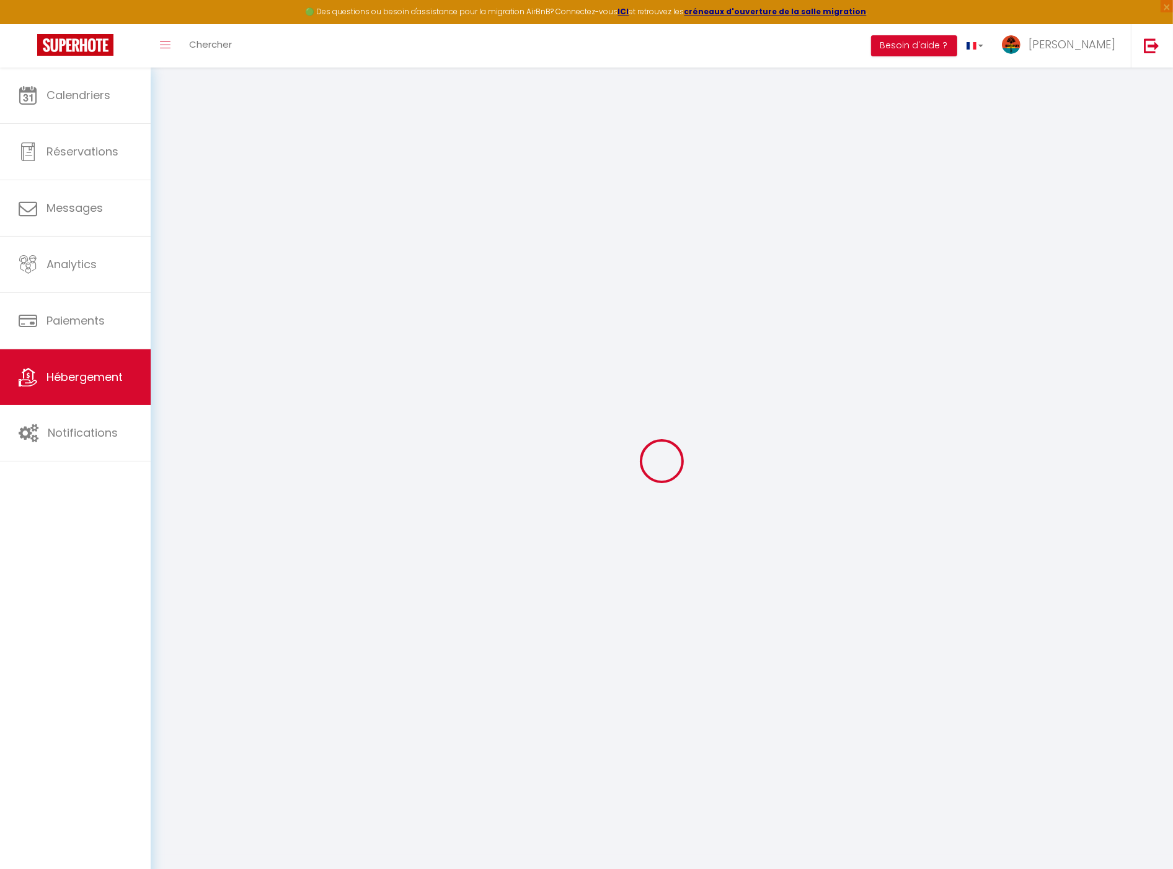
select select
checkbox input "false"
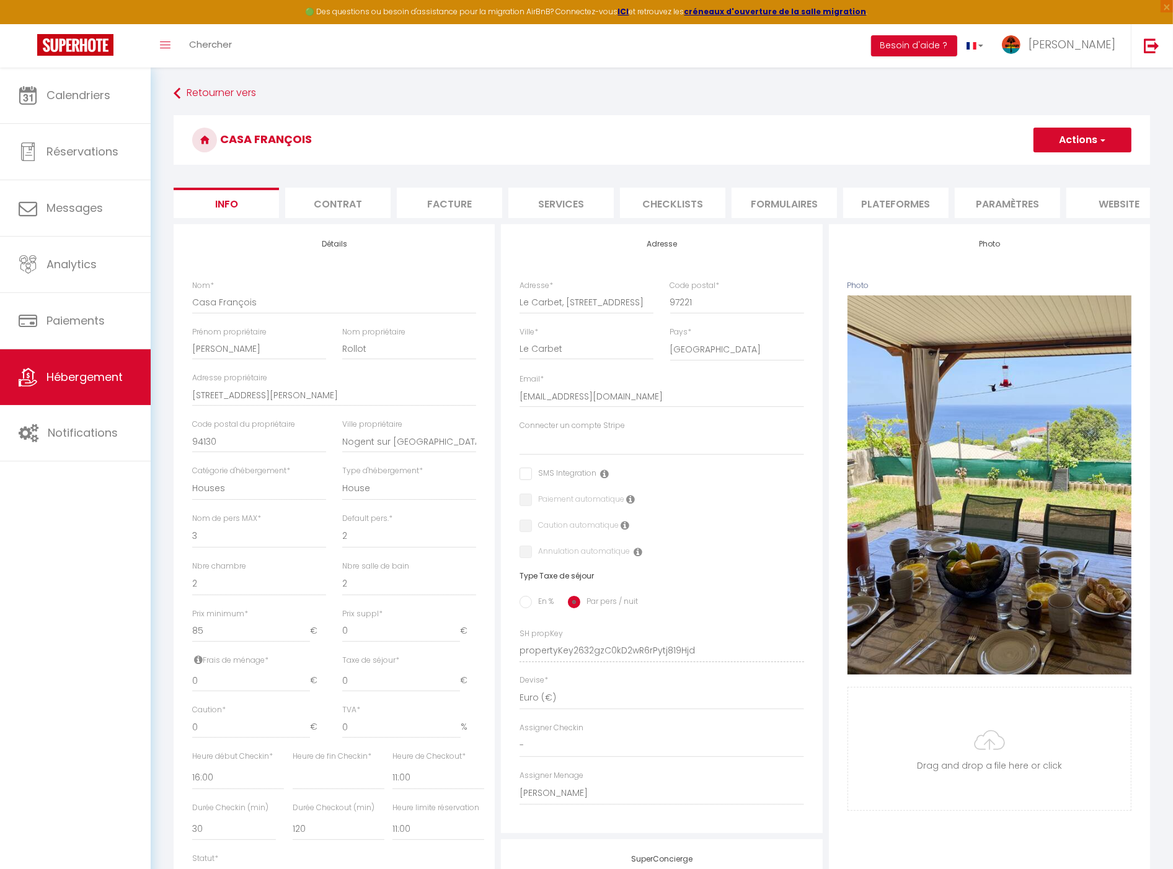
select select
checkbox input "false"
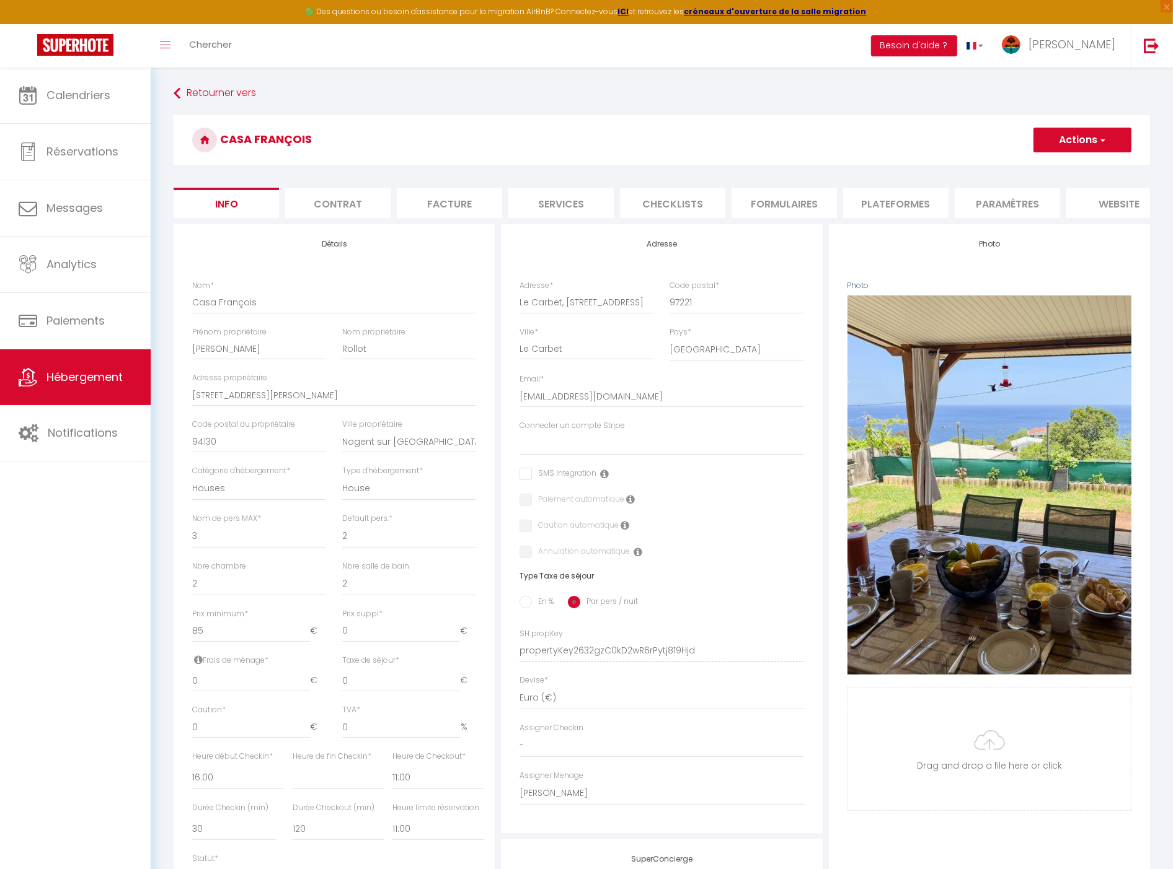
checkbox input "false"
click at [112, 428] on span "Notifications" at bounding box center [83, 432] width 70 height 15
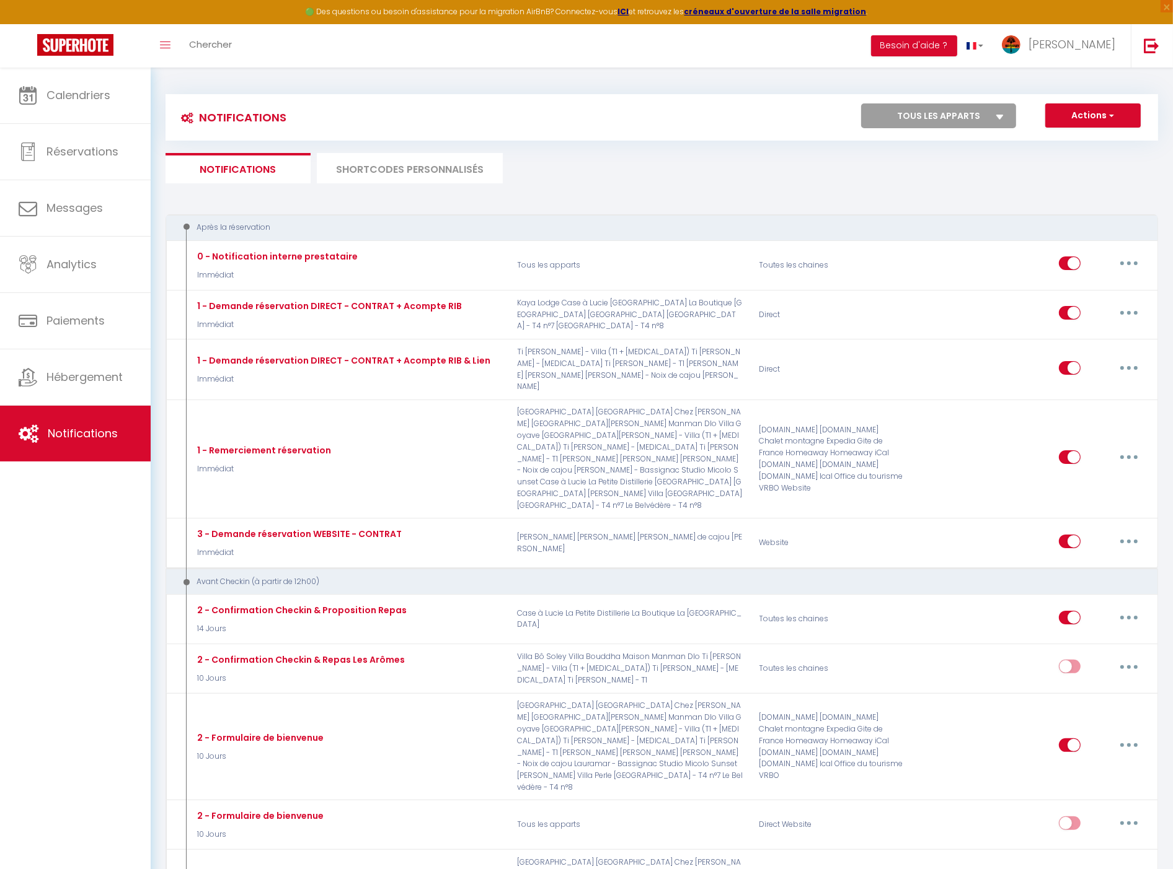
click at [439, 174] on li "SHORTCODES PERSONNALISÉS" at bounding box center [410, 168] width 186 height 30
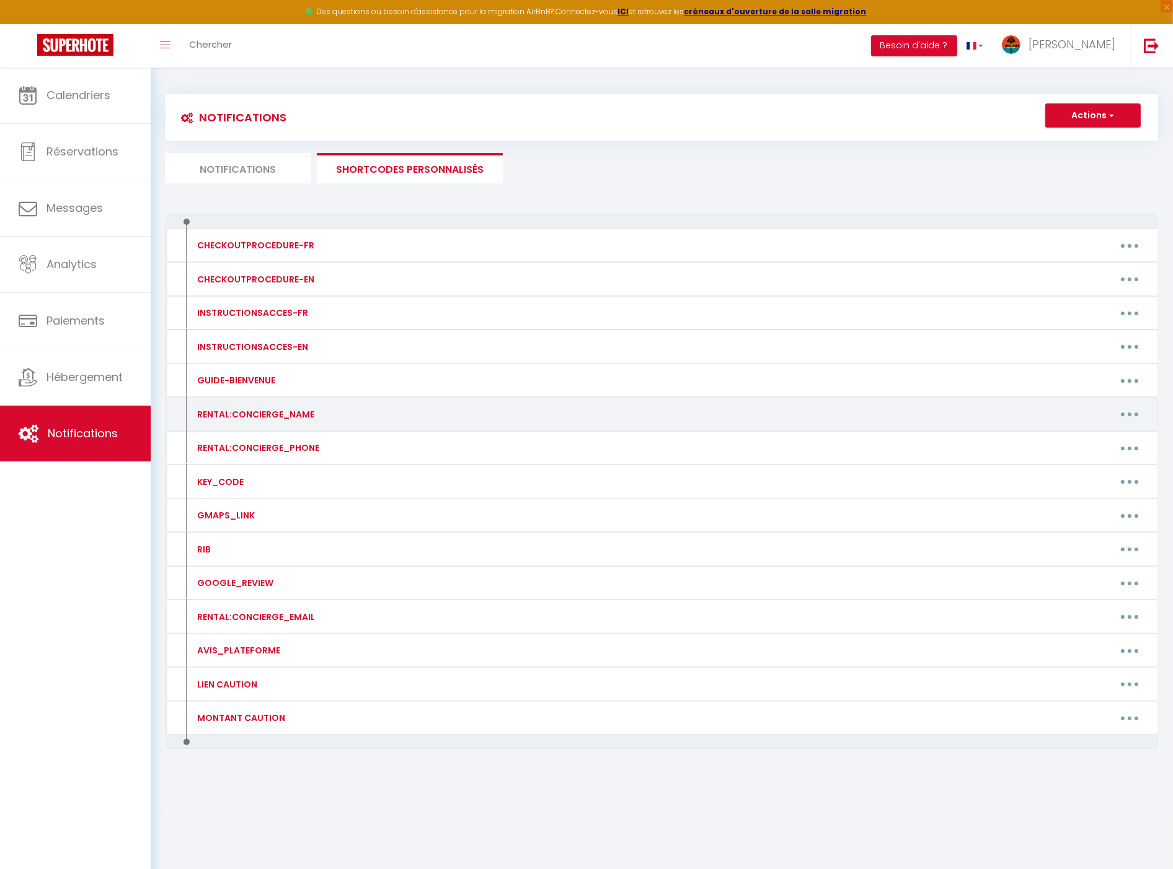
click at [1119, 416] on button "button" at bounding box center [1129, 415] width 35 height 20
click at [1124, 437] on link "Editer" at bounding box center [1097, 442] width 92 height 21
type input "RENTAL:CONCIERGE_NAME"
type textarea "[PERSON_NAME]"
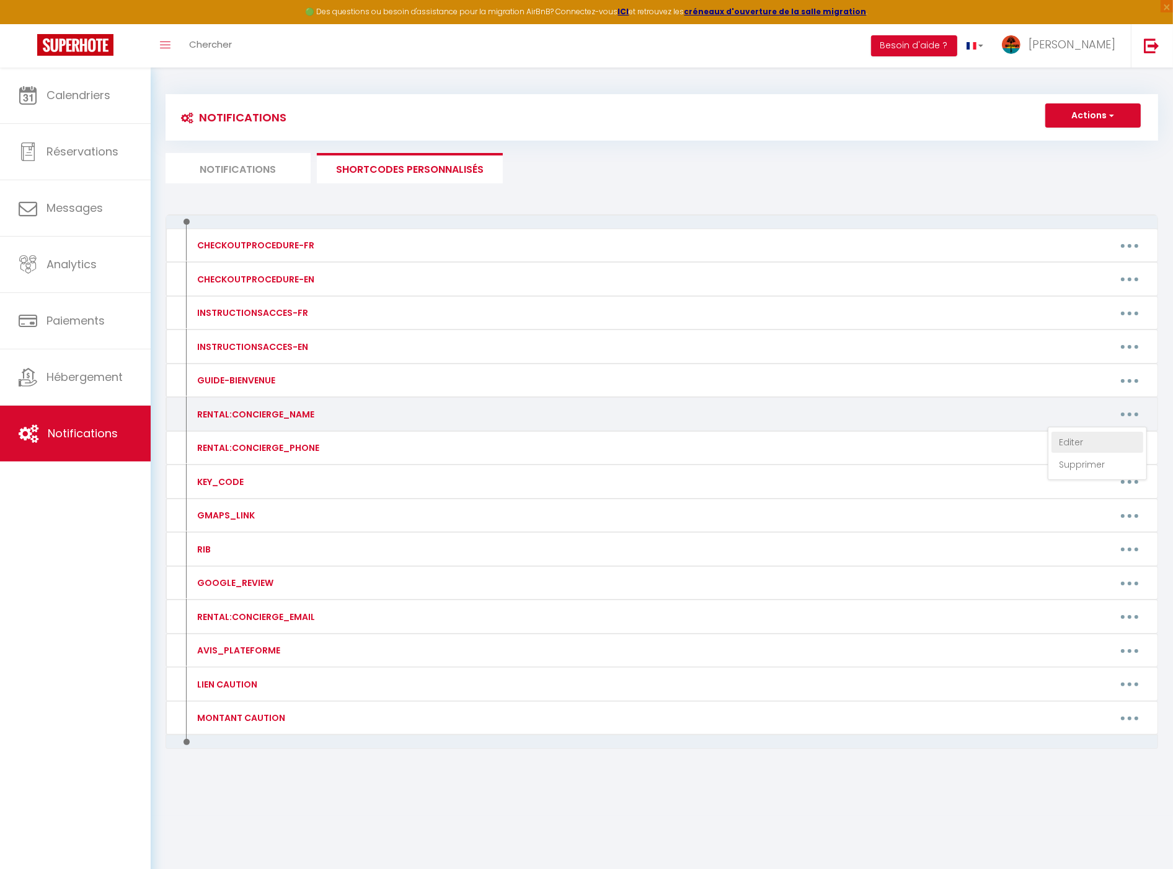
type textarea "[PERSON_NAME]"
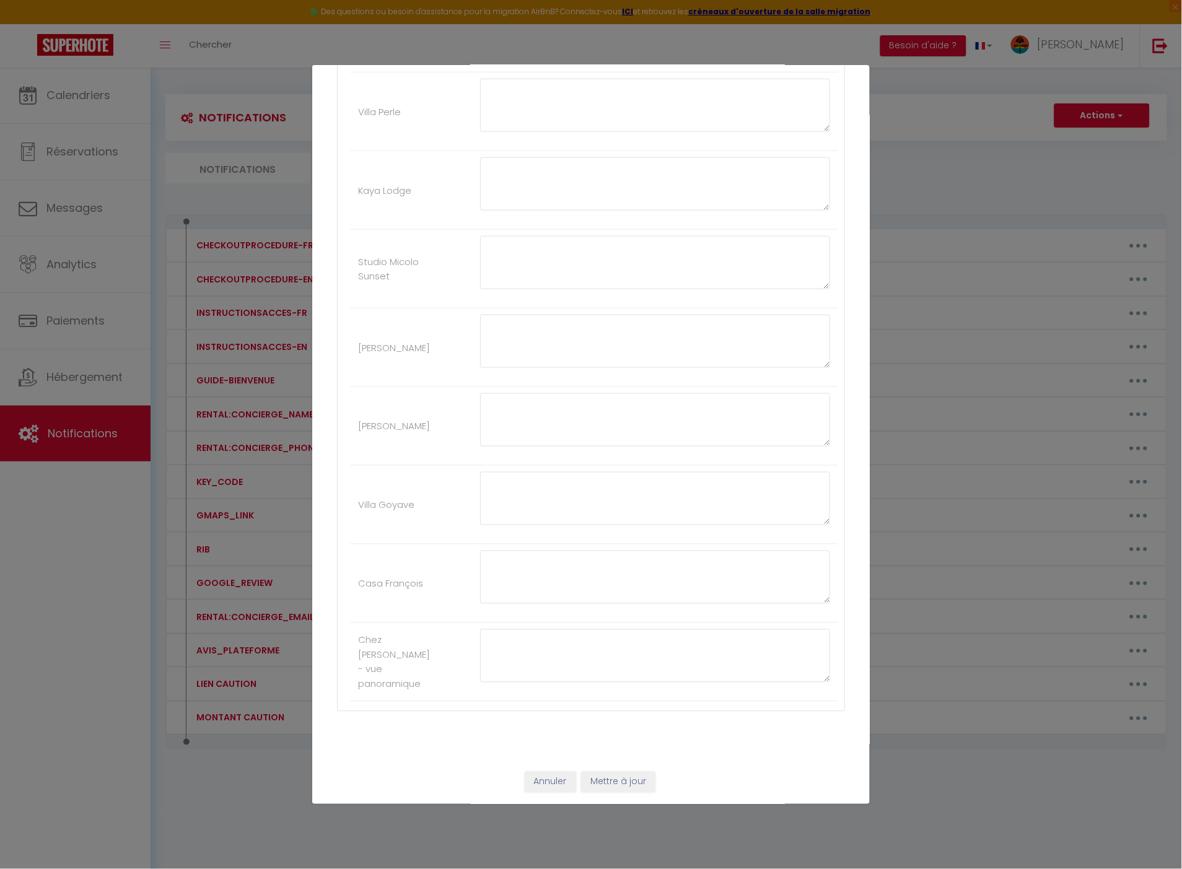
scroll to position [1688, 0]
click at [556, 781] on button "Annuler" at bounding box center [550, 782] width 51 height 21
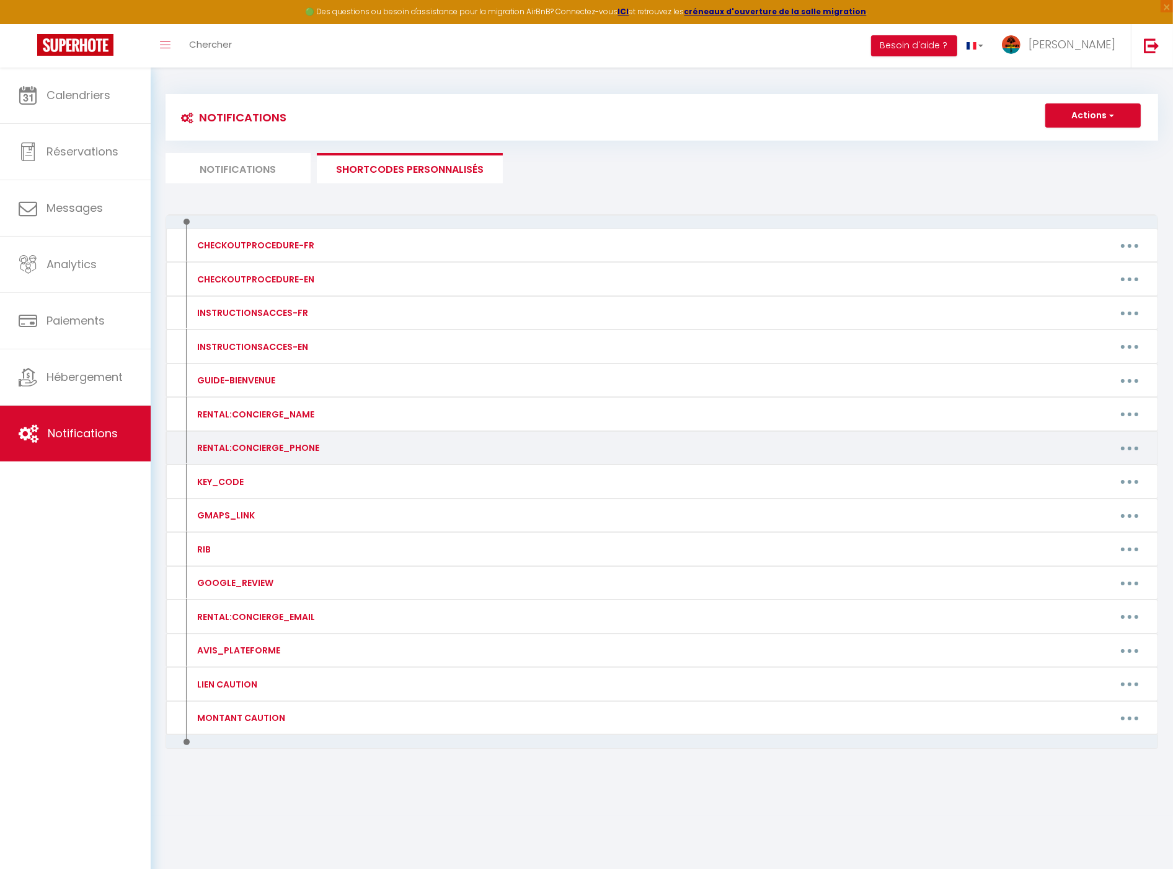
click at [1122, 446] on button "button" at bounding box center [1129, 448] width 35 height 20
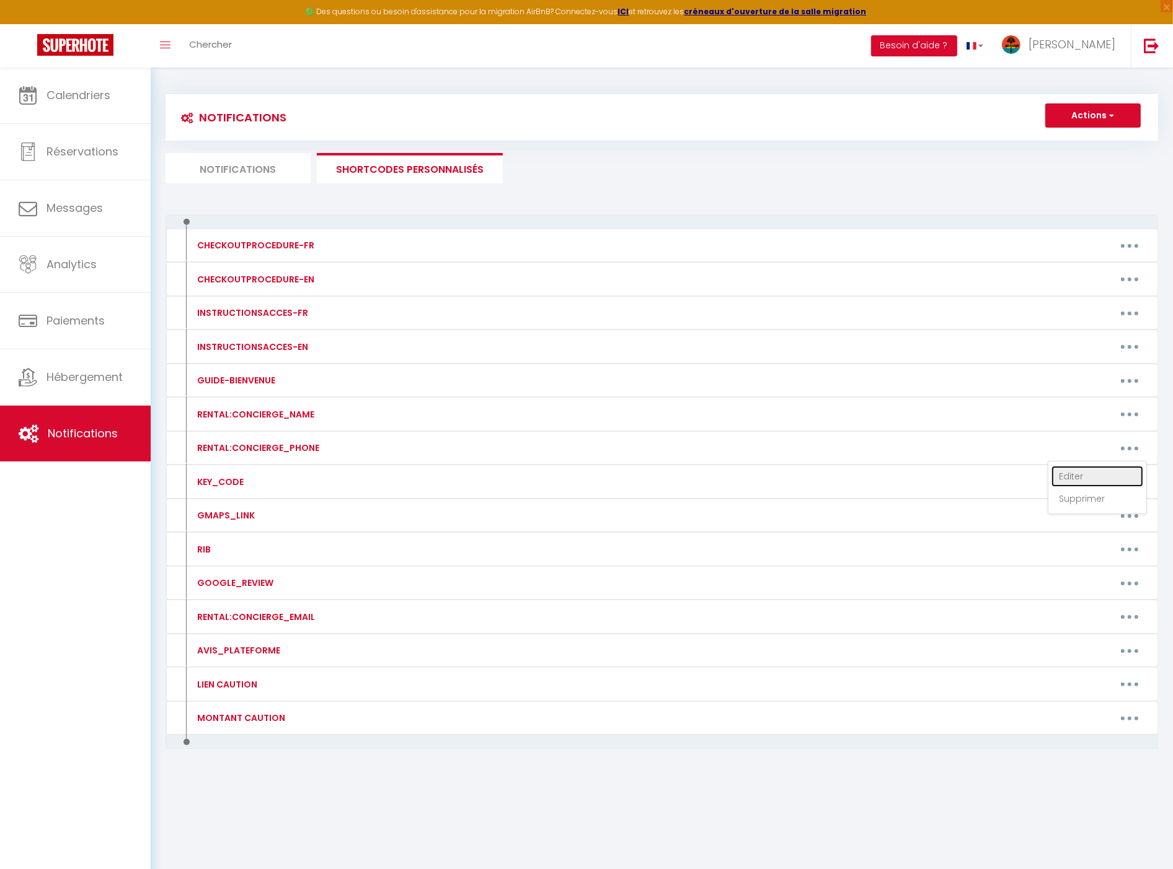
drag, startPoint x: 1102, startPoint y: 475, endPoint x: 1051, endPoint y: 480, distance: 51.1
click at [1102, 475] on link "Editer" at bounding box center [1097, 476] width 92 height 21
type input "RENTAL:CONCIERGE_PHONE"
type textarea "[PHONE_NUMBER]"
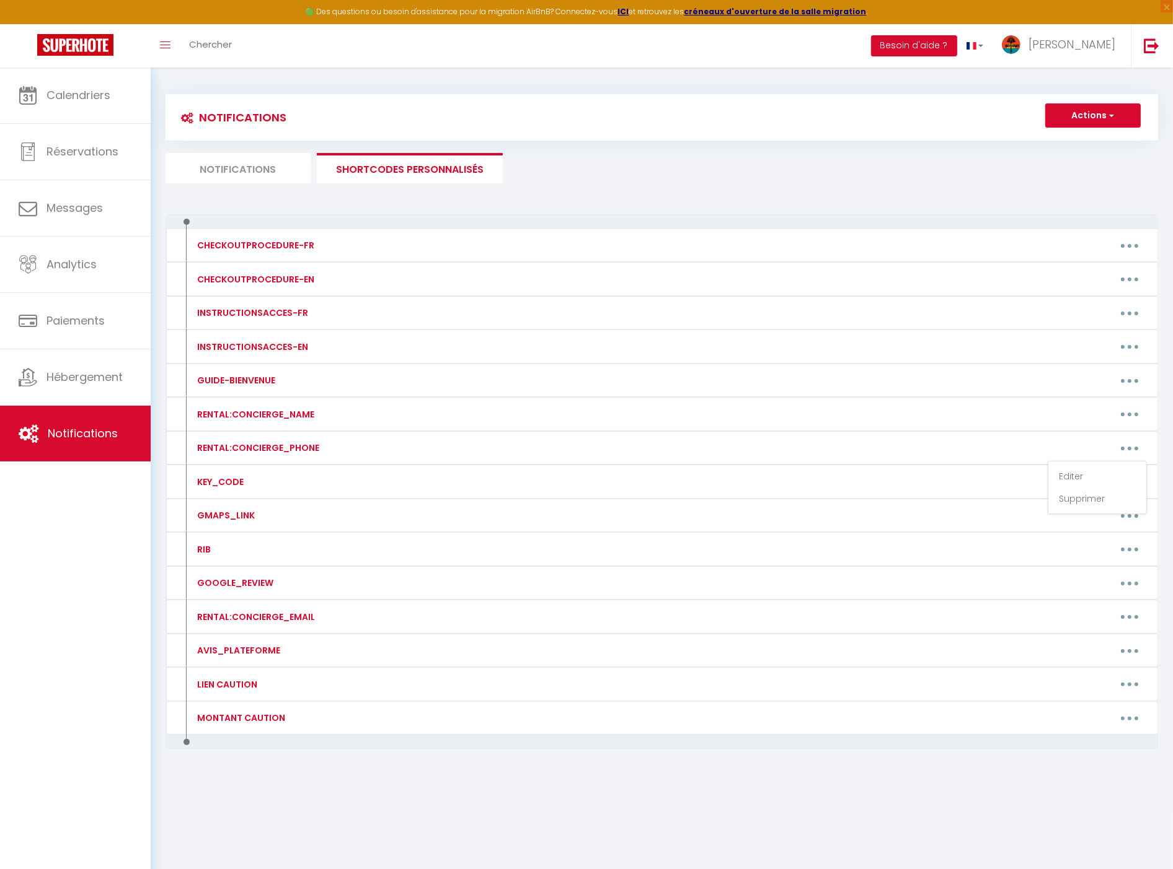
type textarea "[PHONE_NUMBER]"
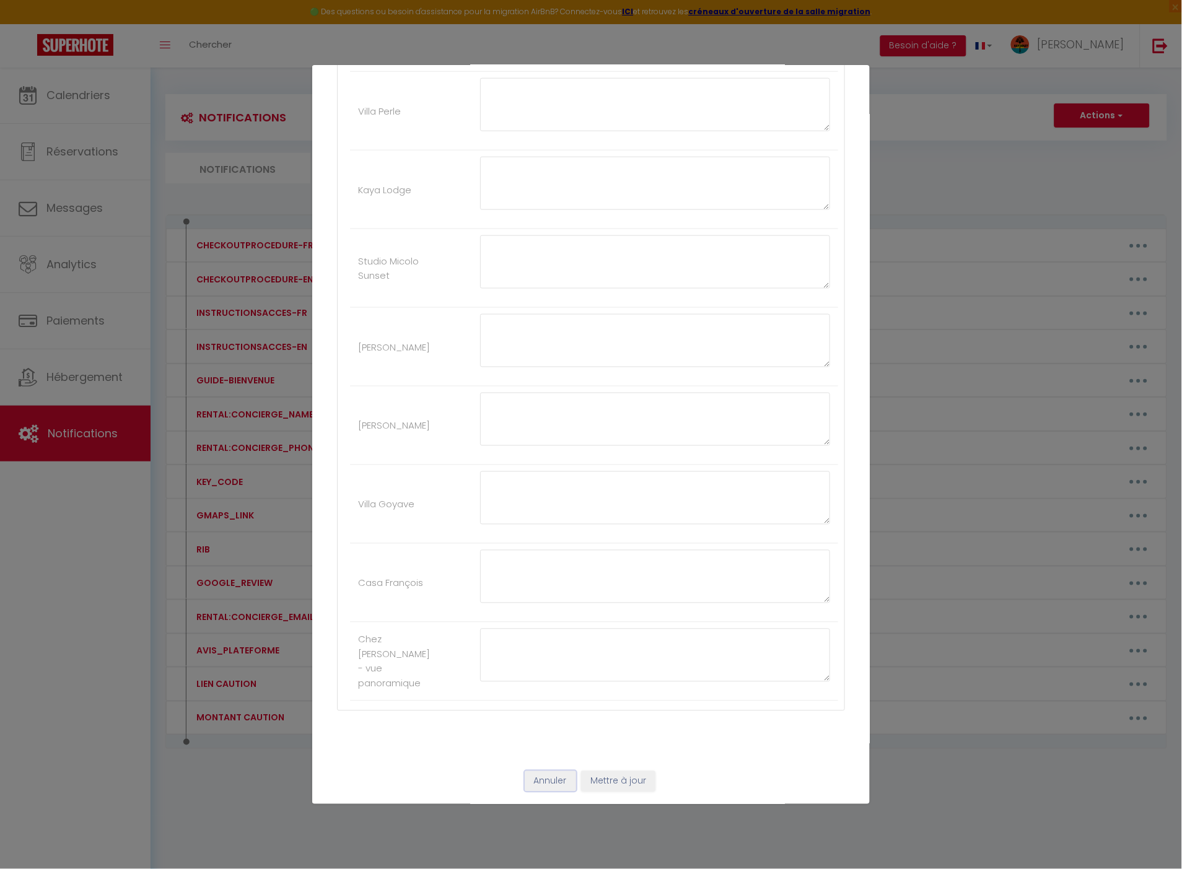
click at [542, 778] on button "Annuler" at bounding box center [550, 782] width 51 height 21
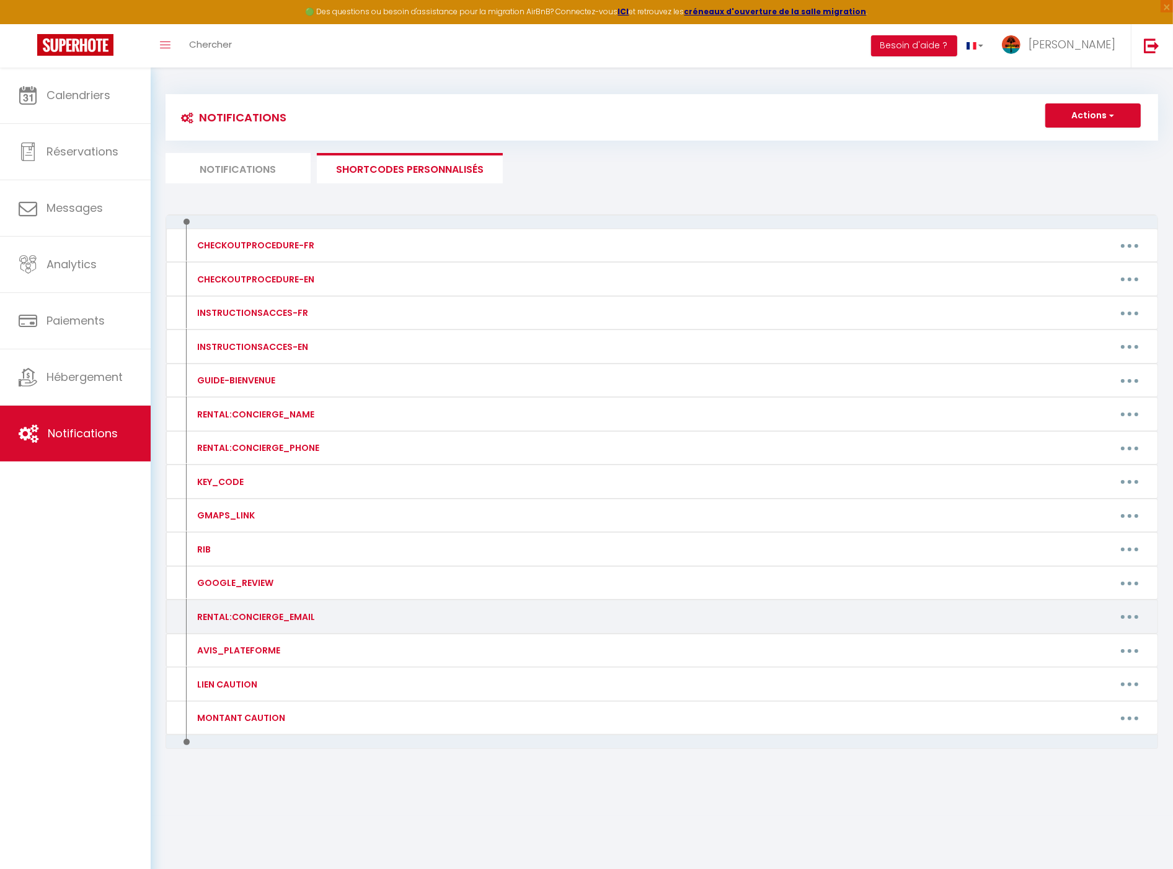
click at [1124, 622] on button "button" at bounding box center [1129, 617] width 35 height 20
click at [1113, 637] on link "Editer" at bounding box center [1097, 645] width 92 height 21
type input "RENTAL:CONCIERGE_EMAIL"
type textarea "[EMAIL_ADDRESS][DOMAIN_NAME]"
type textarea "[PERSON_NAME][EMAIL_ADDRESS][DOMAIN_NAME]"
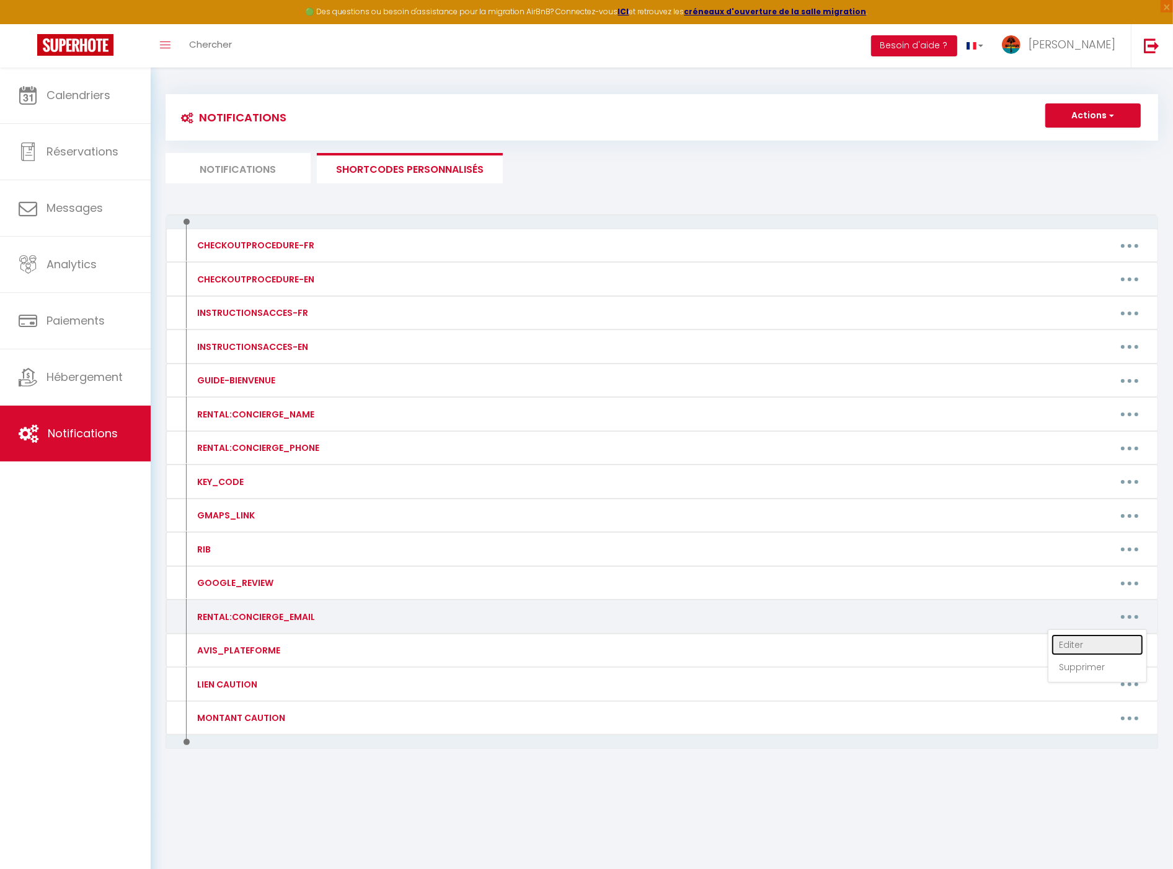
type textarea "[PERSON_NAME][EMAIL_ADDRESS][DOMAIN_NAME]"
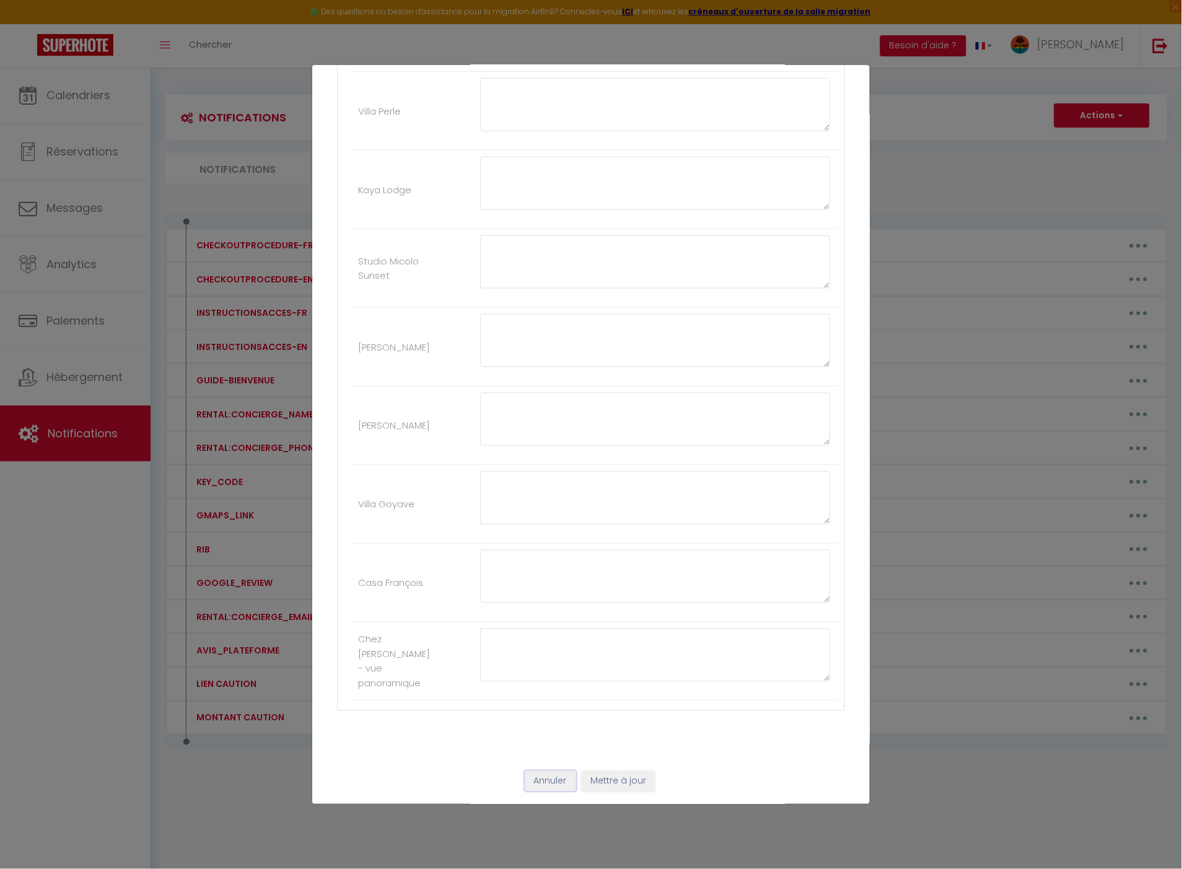
click at [535, 783] on button "Annuler" at bounding box center [550, 782] width 51 height 21
